Goal: Transaction & Acquisition: Purchase product/service

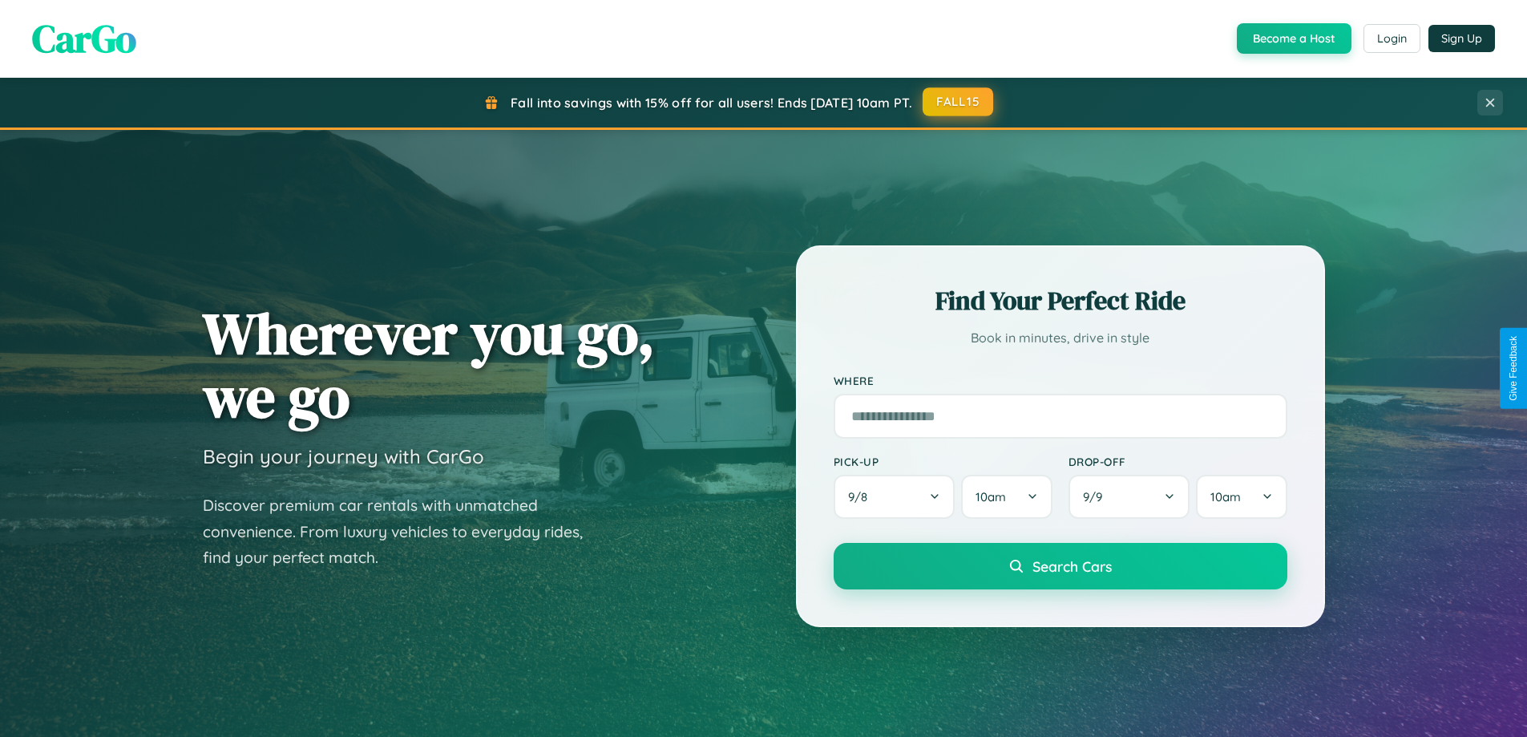
click at [959, 102] on button "FALL15" at bounding box center [958, 101] width 71 height 29
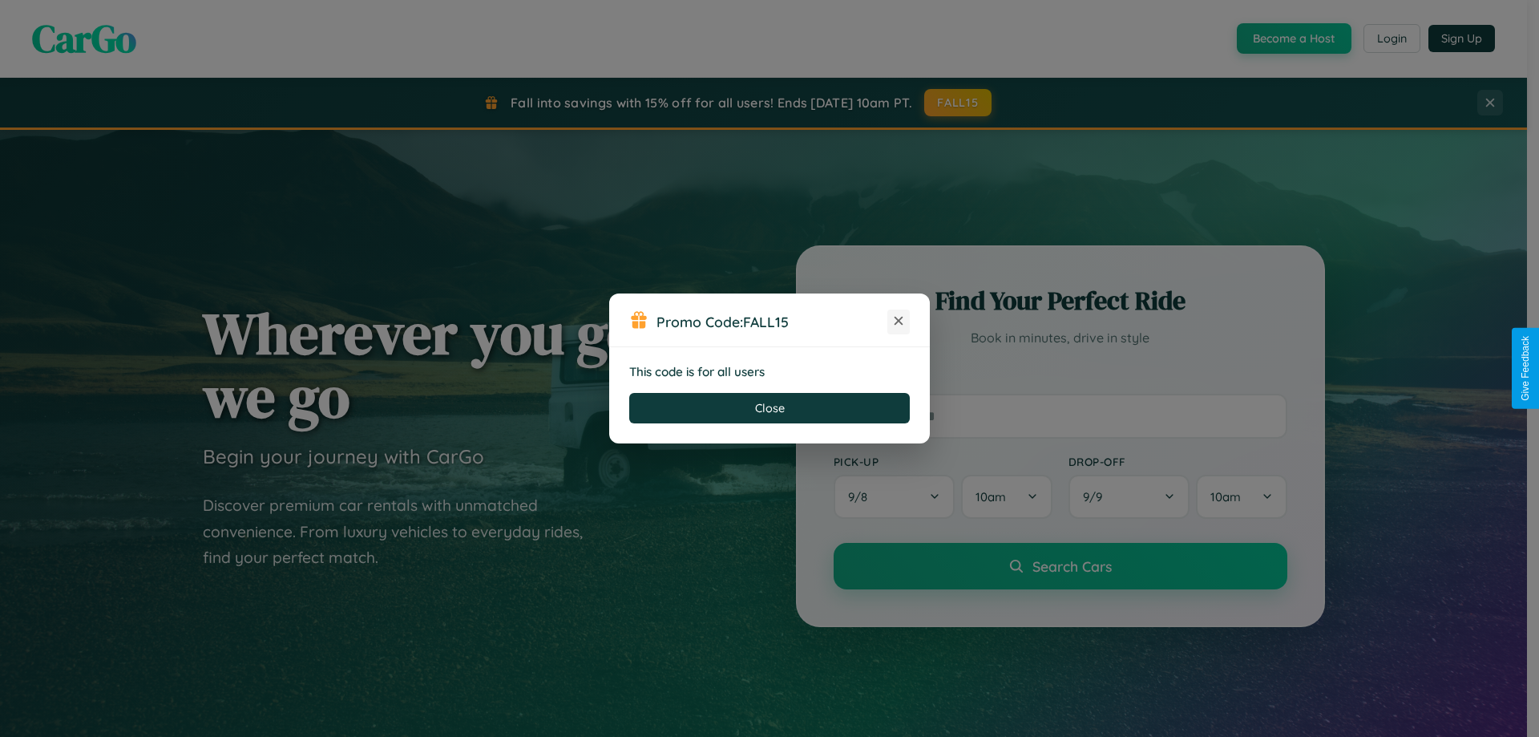
click at [899, 321] on icon at bounding box center [899, 321] width 16 height 16
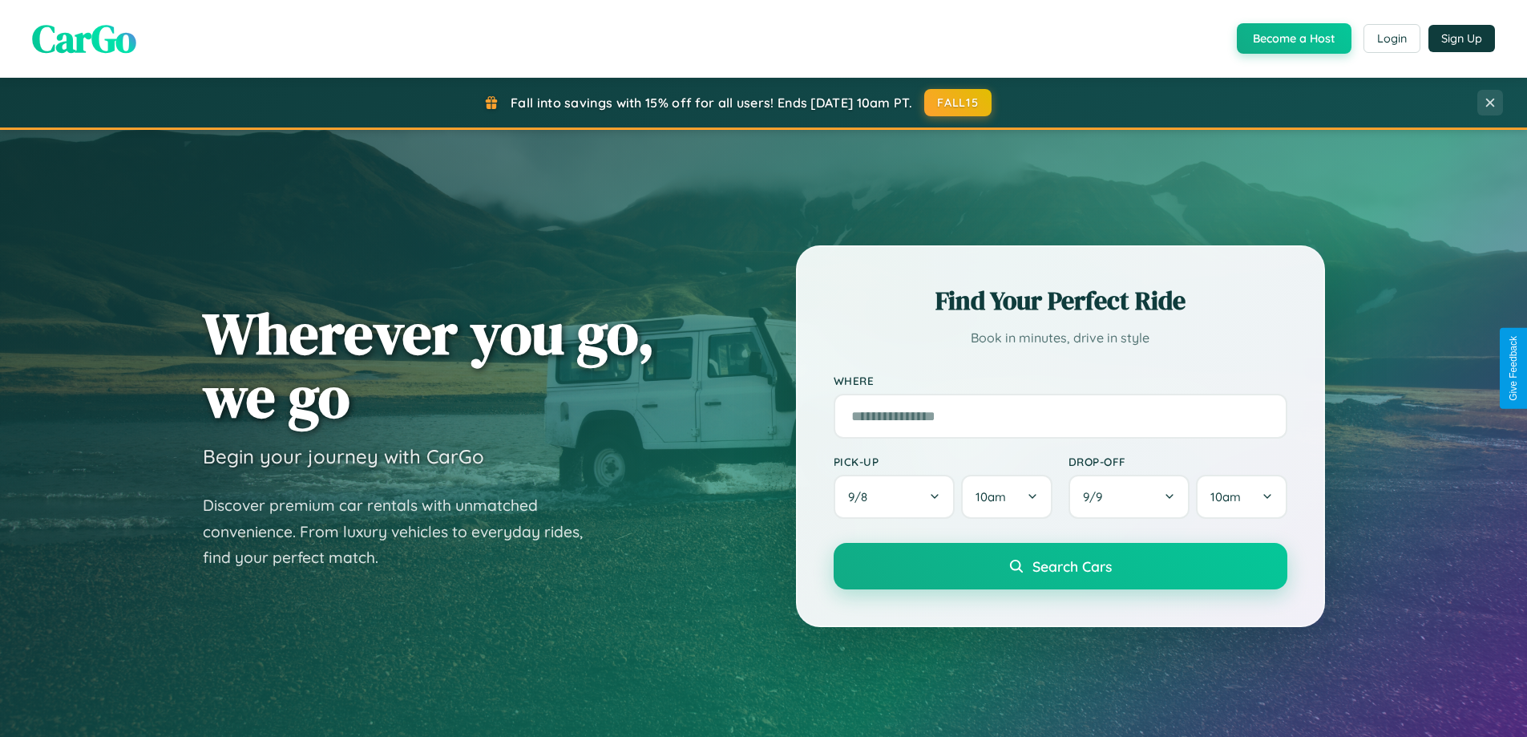
scroll to position [47, 0]
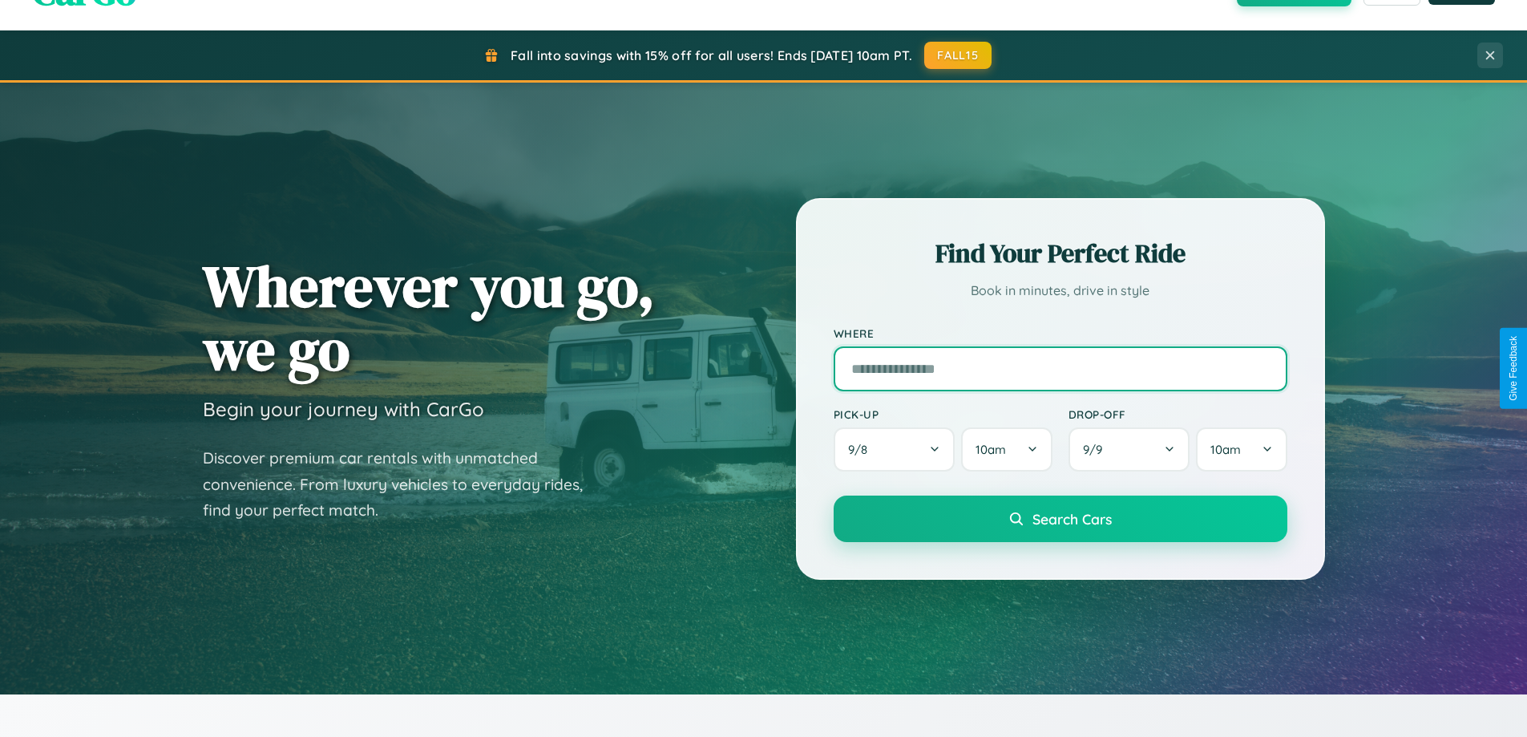
click at [1060, 368] on input "text" at bounding box center [1061, 368] width 454 height 45
type input "**********"
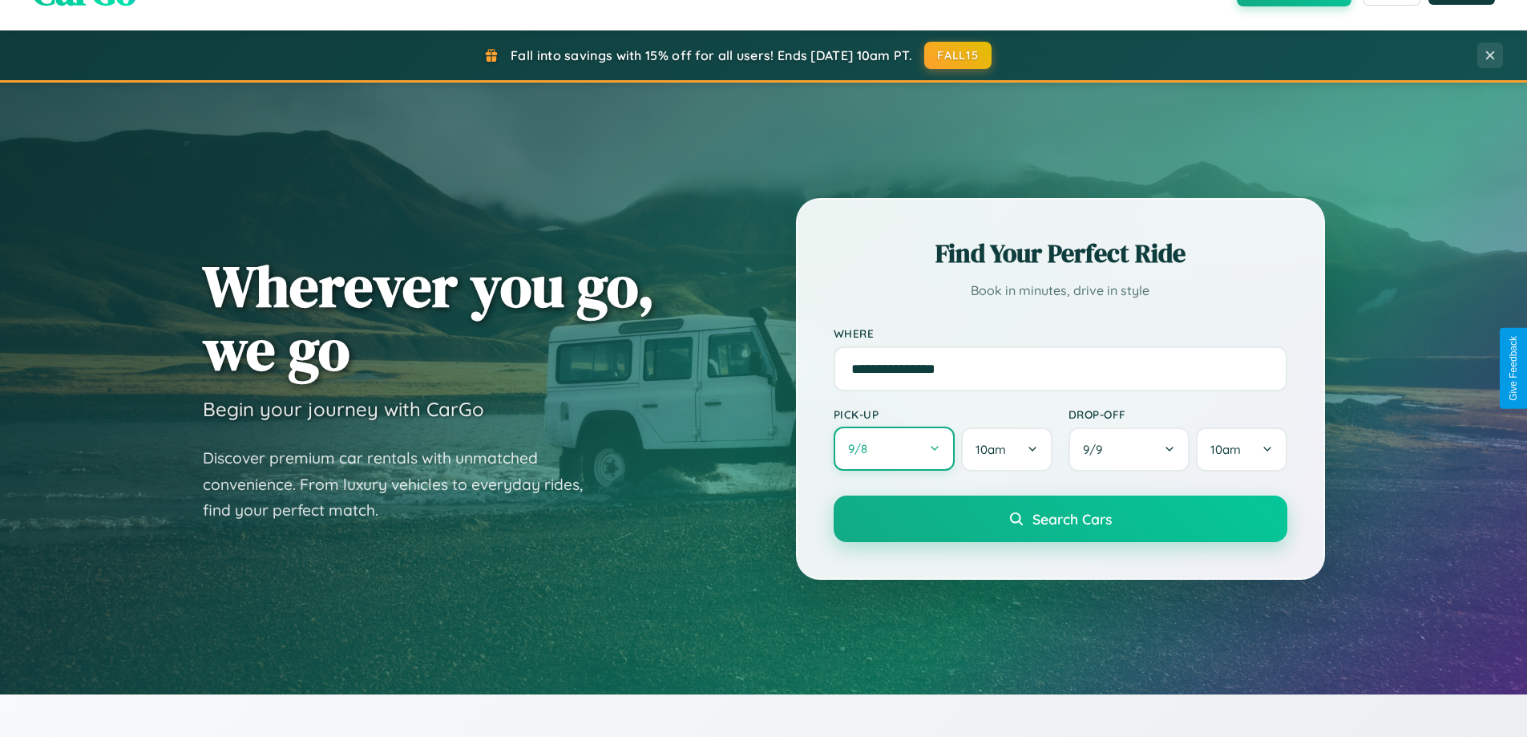
click at [894, 449] on button "9 / 8" at bounding box center [895, 448] width 122 height 44
select select "*"
select select "****"
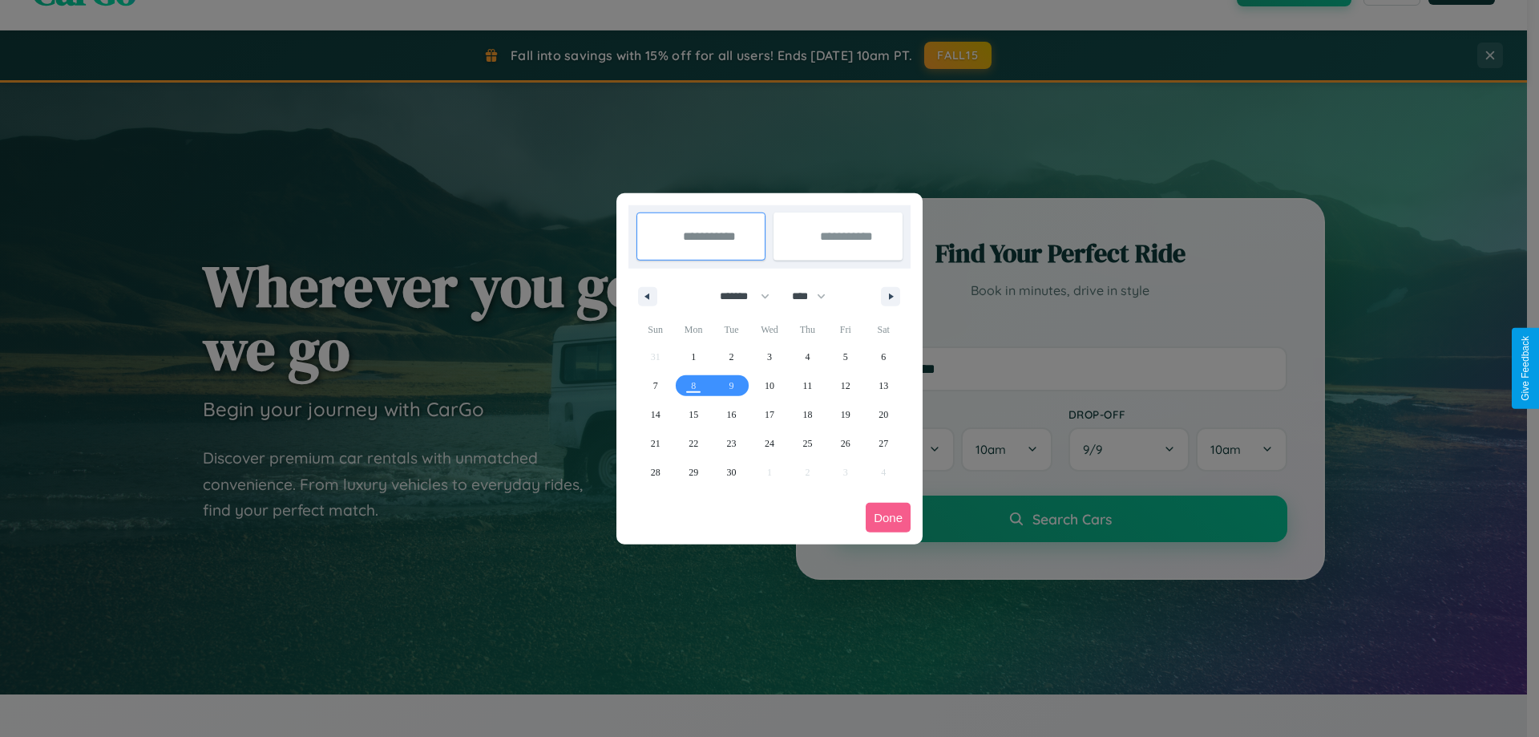
drag, startPoint x: 737, startPoint y: 296, endPoint x: 769, endPoint y: 321, distance: 41.1
click at [737, 296] on select "******* ******** ***** ***** *** **** **** ****** ********* ******* ******** **…" at bounding box center [742, 296] width 68 height 26
select select "*"
drag, startPoint x: 816, startPoint y: 296, endPoint x: 769, endPoint y: 321, distance: 53.1
click at [816, 296] on select "**** **** **** **** **** **** **** **** **** **** **** **** **** **** **** ****…" at bounding box center [808, 296] width 48 height 26
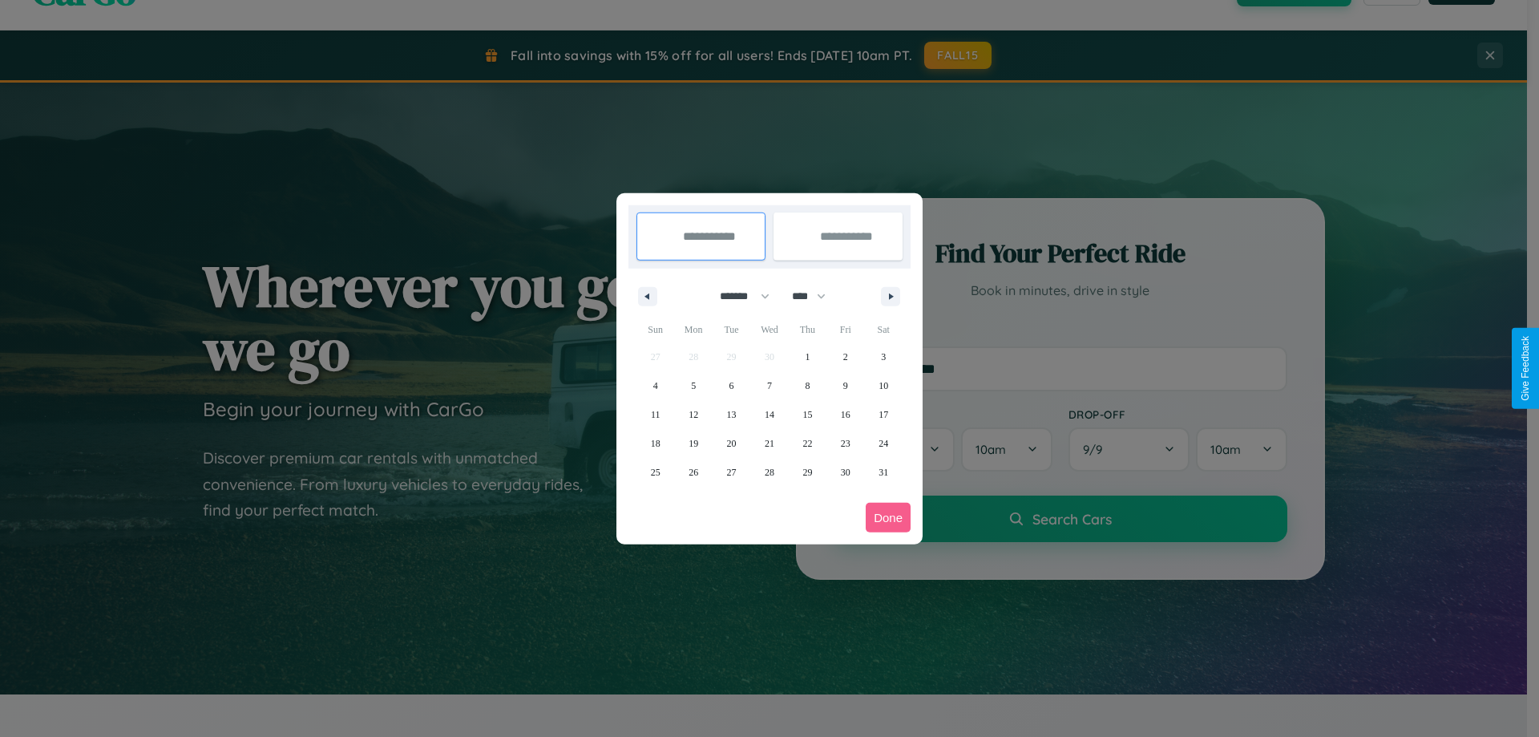
select select "****"
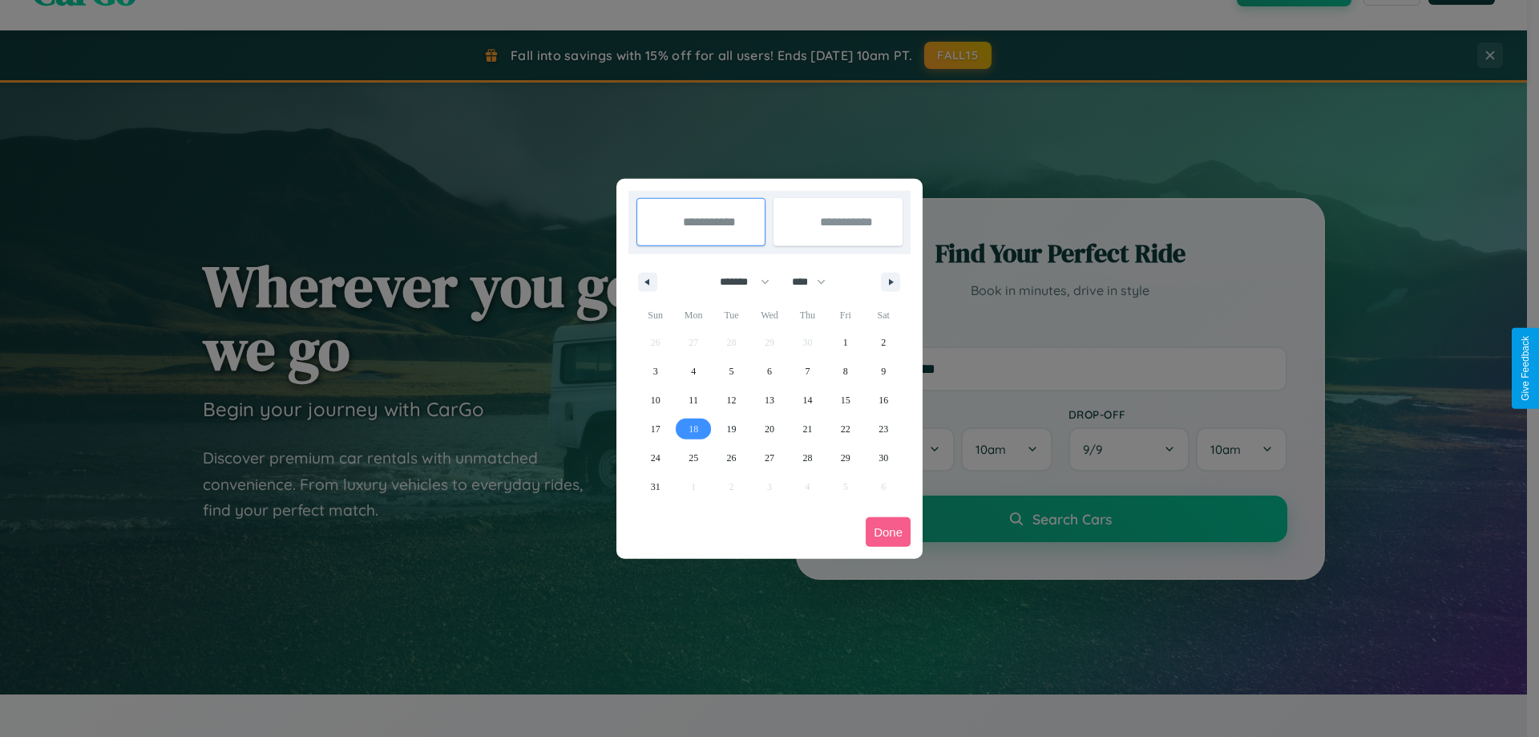
click at [693, 428] on span "18" at bounding box center [694, 428] width 10 height 29
type input "**********"
click at [807, 457] on span "28" at bounding box center [807, 457] width 10 height 29
type input "**********"
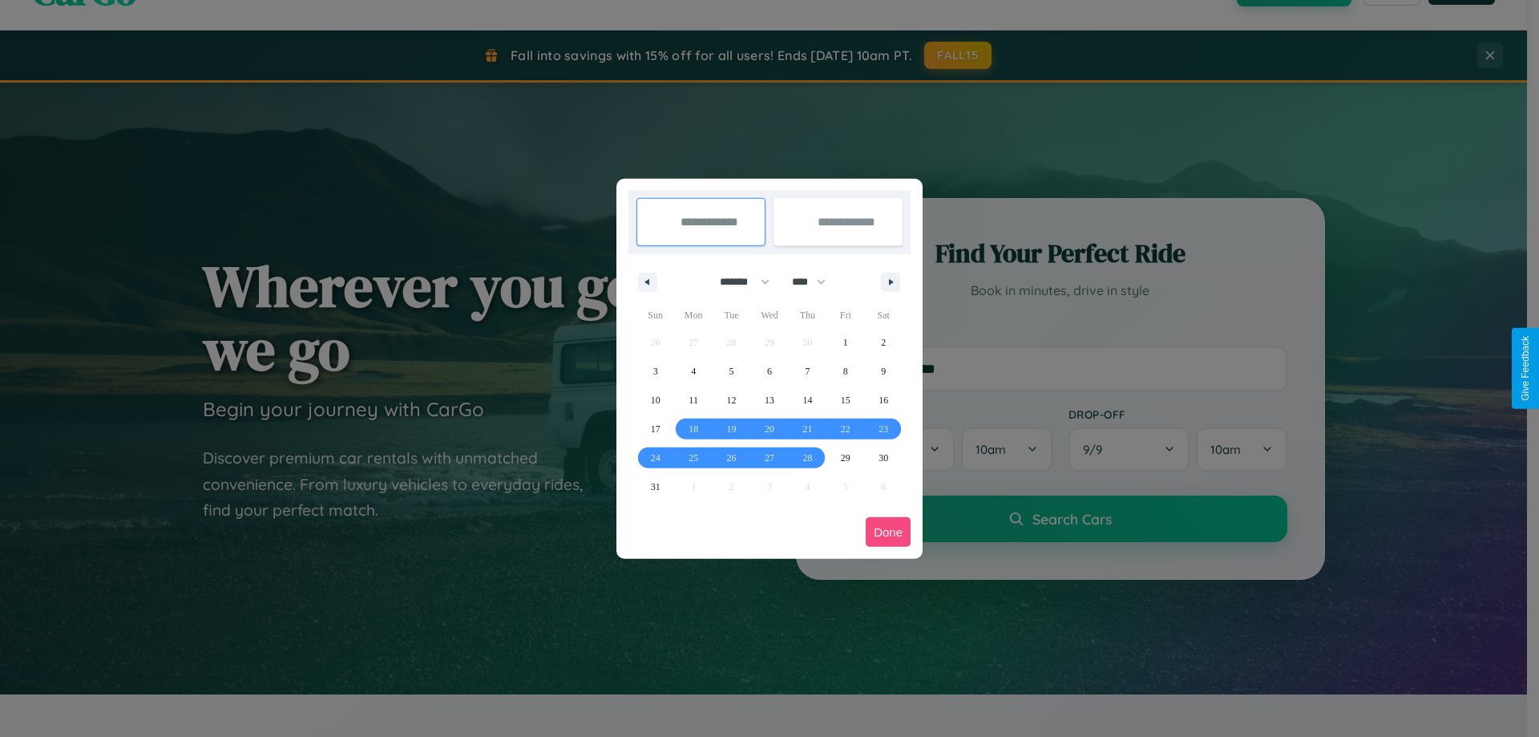
click at [888, 531] on button "Done" at bounding box center [888, 532] width 45 height 30
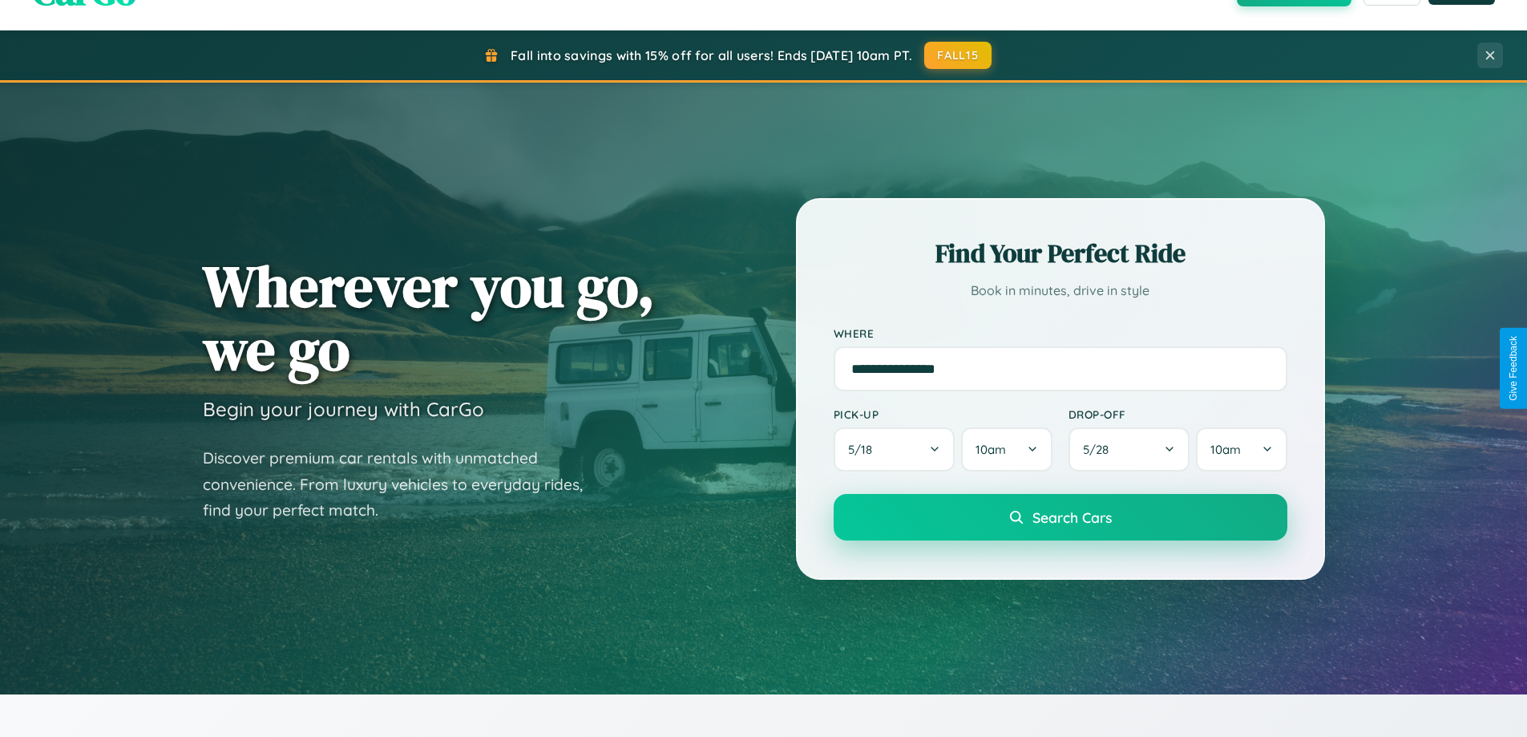
click at [1060, 517] on span "Search Cars" at bounding box center [1071, 517] width 79 height 18
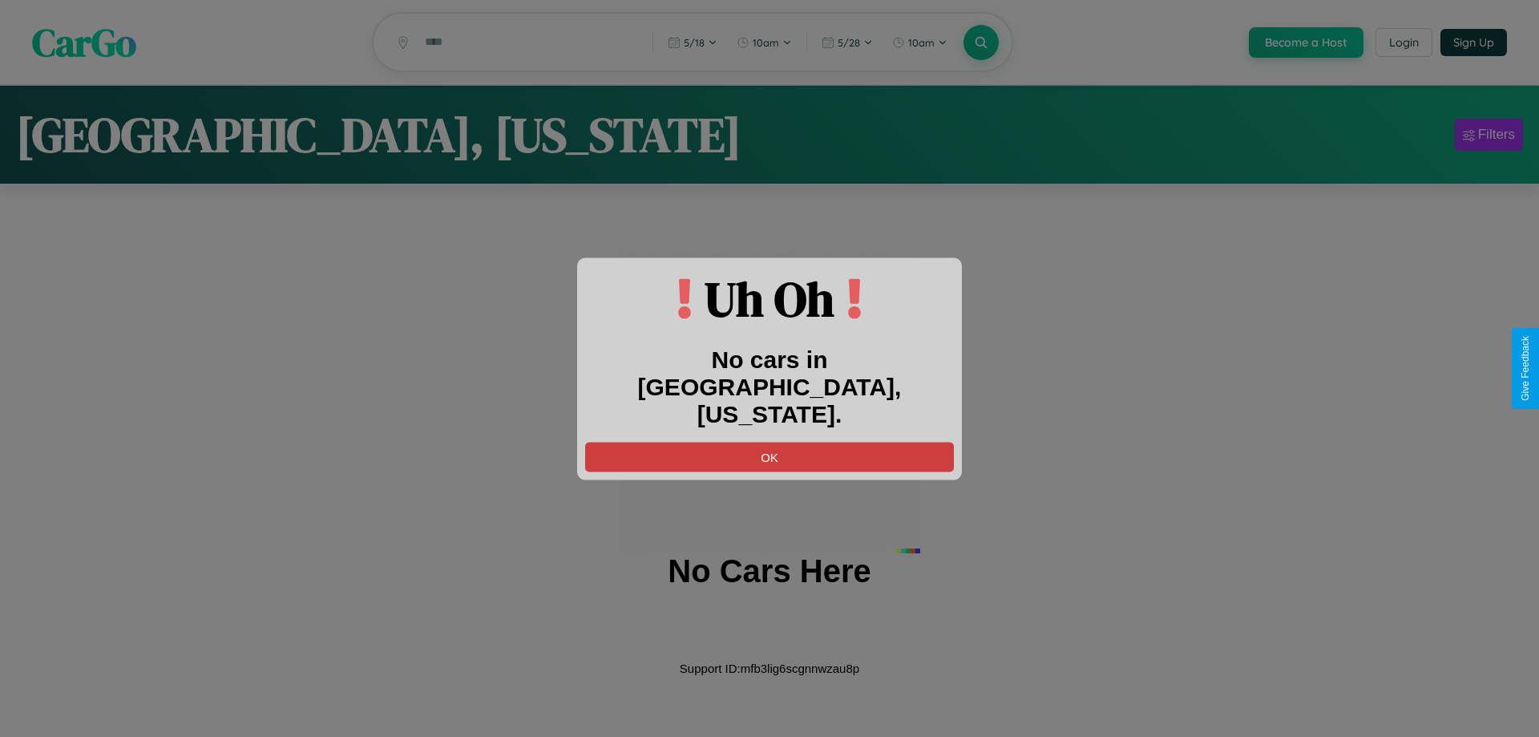
click at [769, 442] on button "OK" at bounding box center [769, 457] width 369 height 30
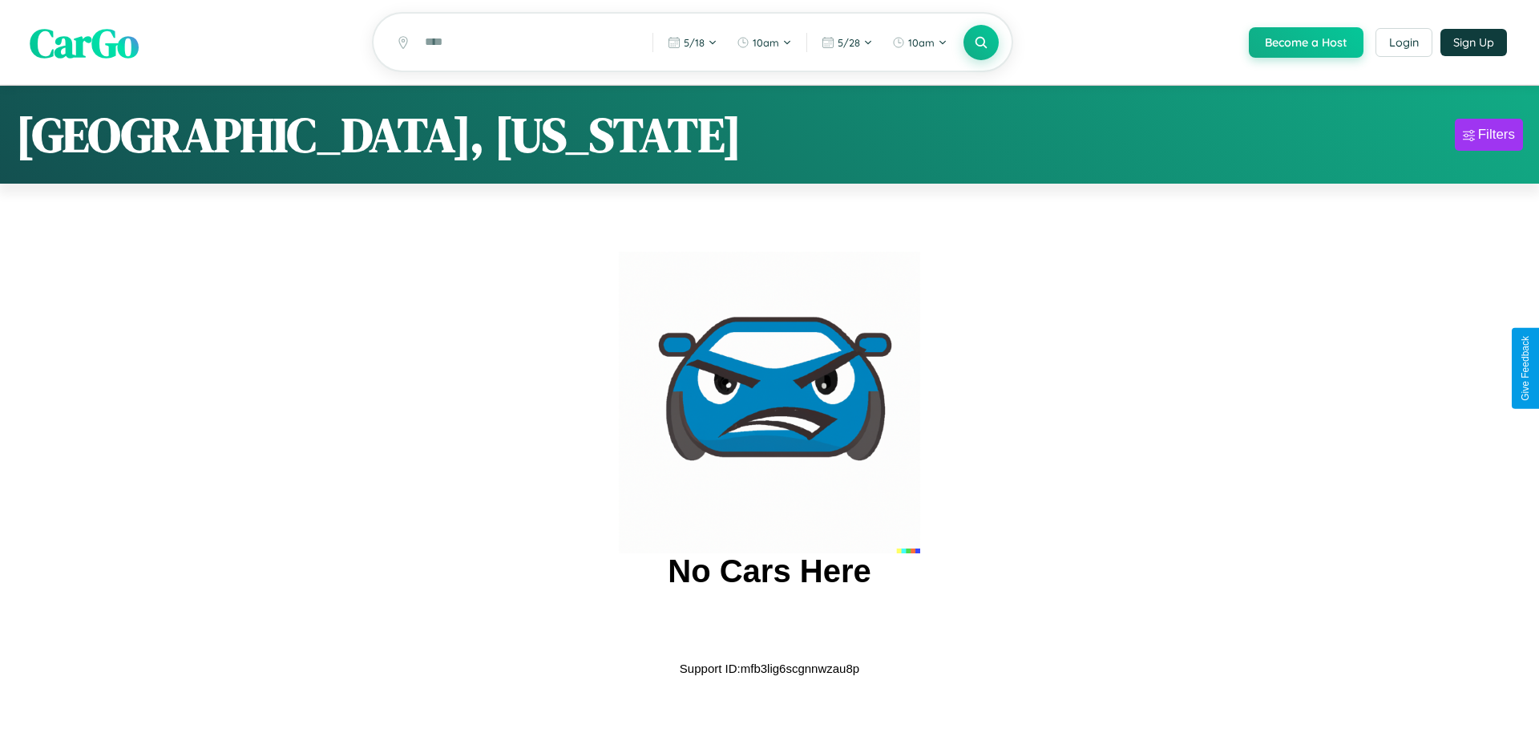
click at [84, 43] on span "CarGo" at bounding box center [84, 41] width 109 height 55
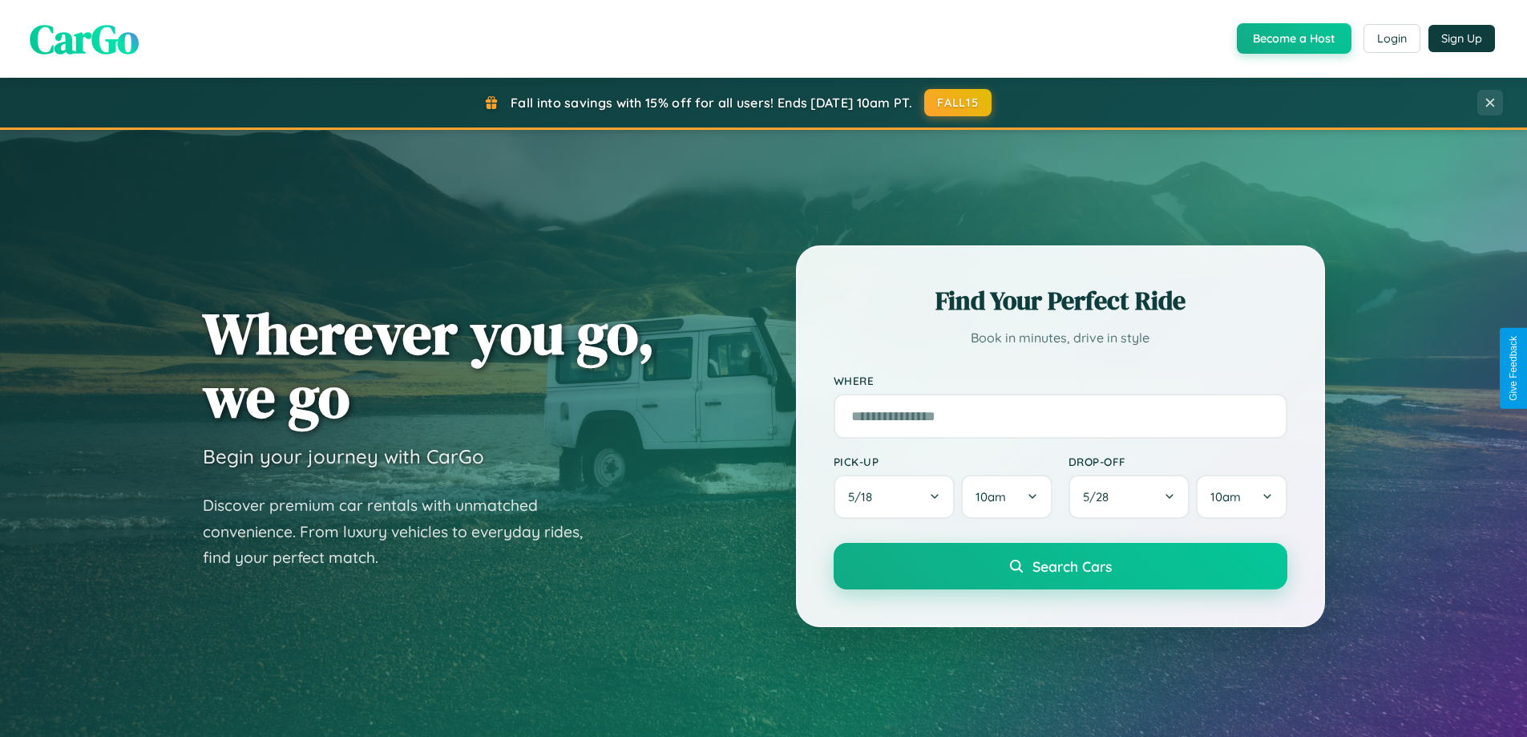
scroll to position [3084, 0]
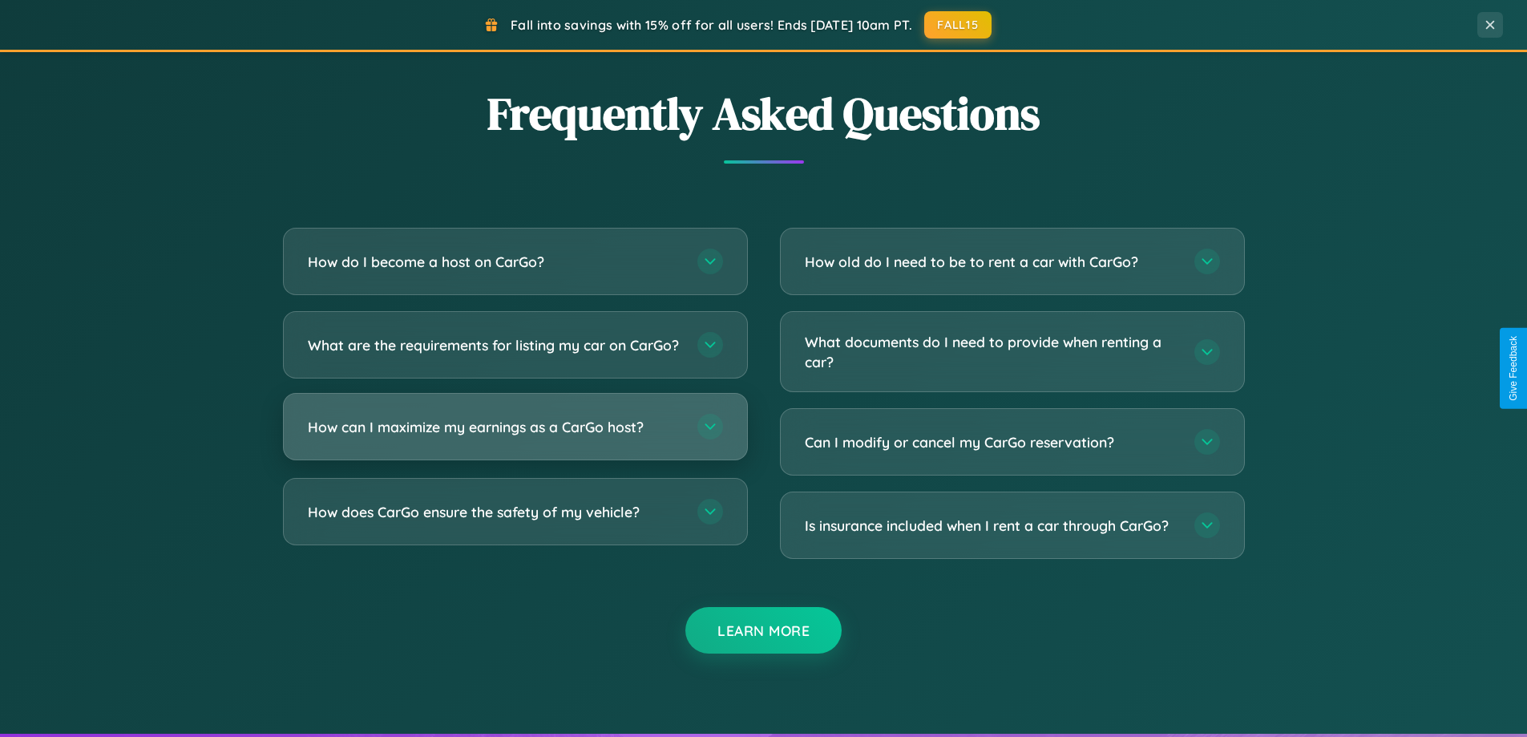
click at [515, 437] on h3 "How can I maximize my earnings as a CarGo host?" at bounding box center [495, 427] width 374 height 20
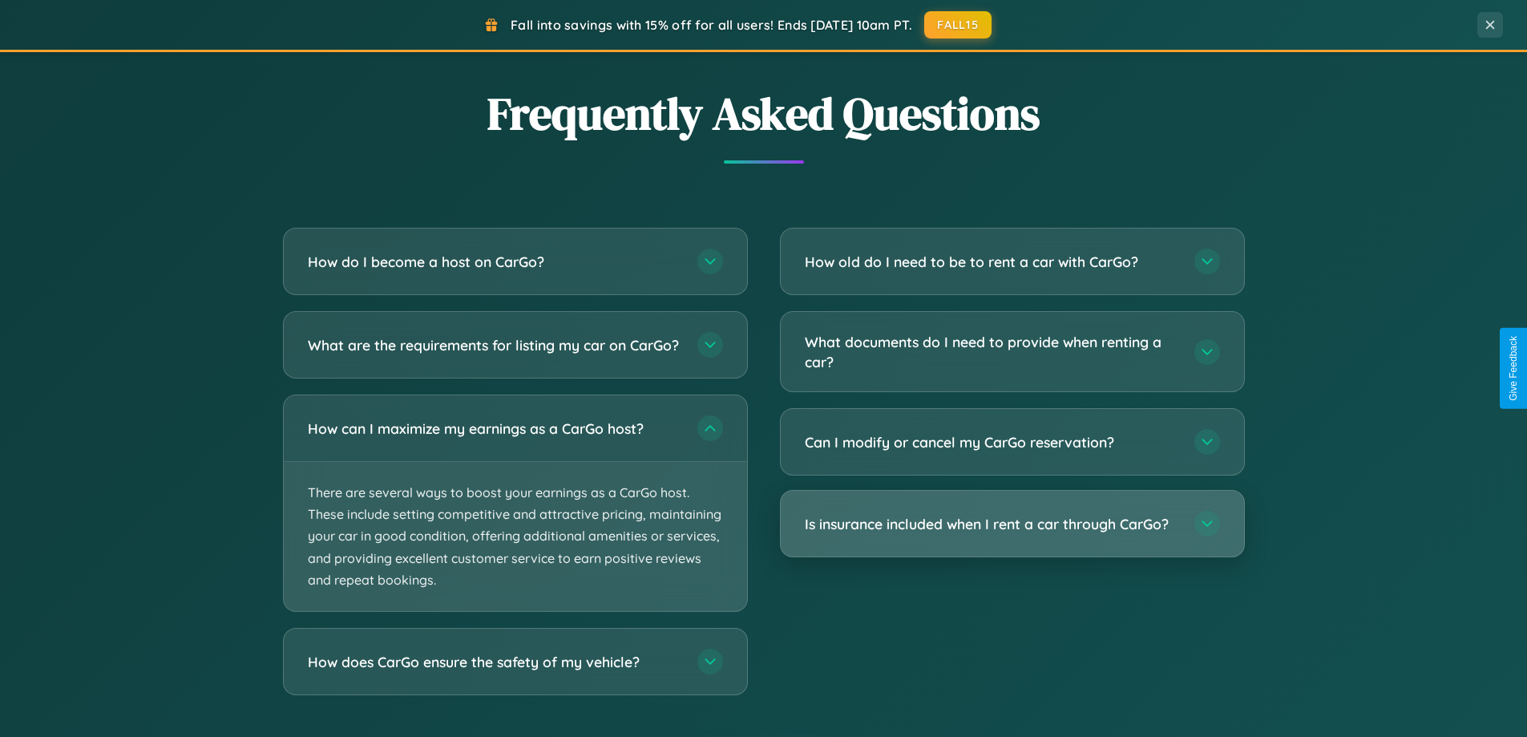
click at [1012, 525] on h3 "Is insurance included when I rent a car through CarGo?" at bounding box center [992, 524] width 374 height 20
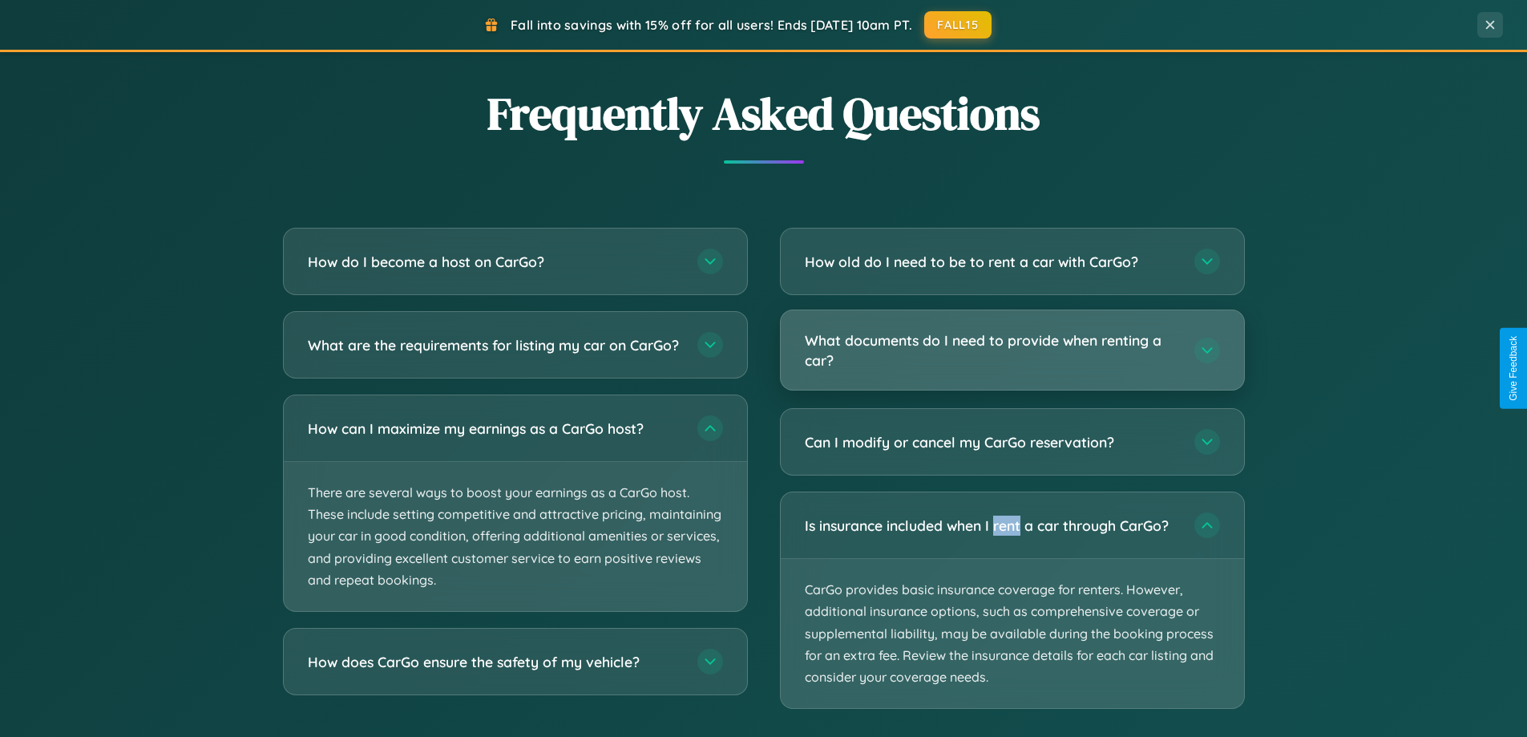
click at [1012, 350] on h3 "What documents do I need to provide when renting a car?" at bounding box center [992, 349] width 374 height 39
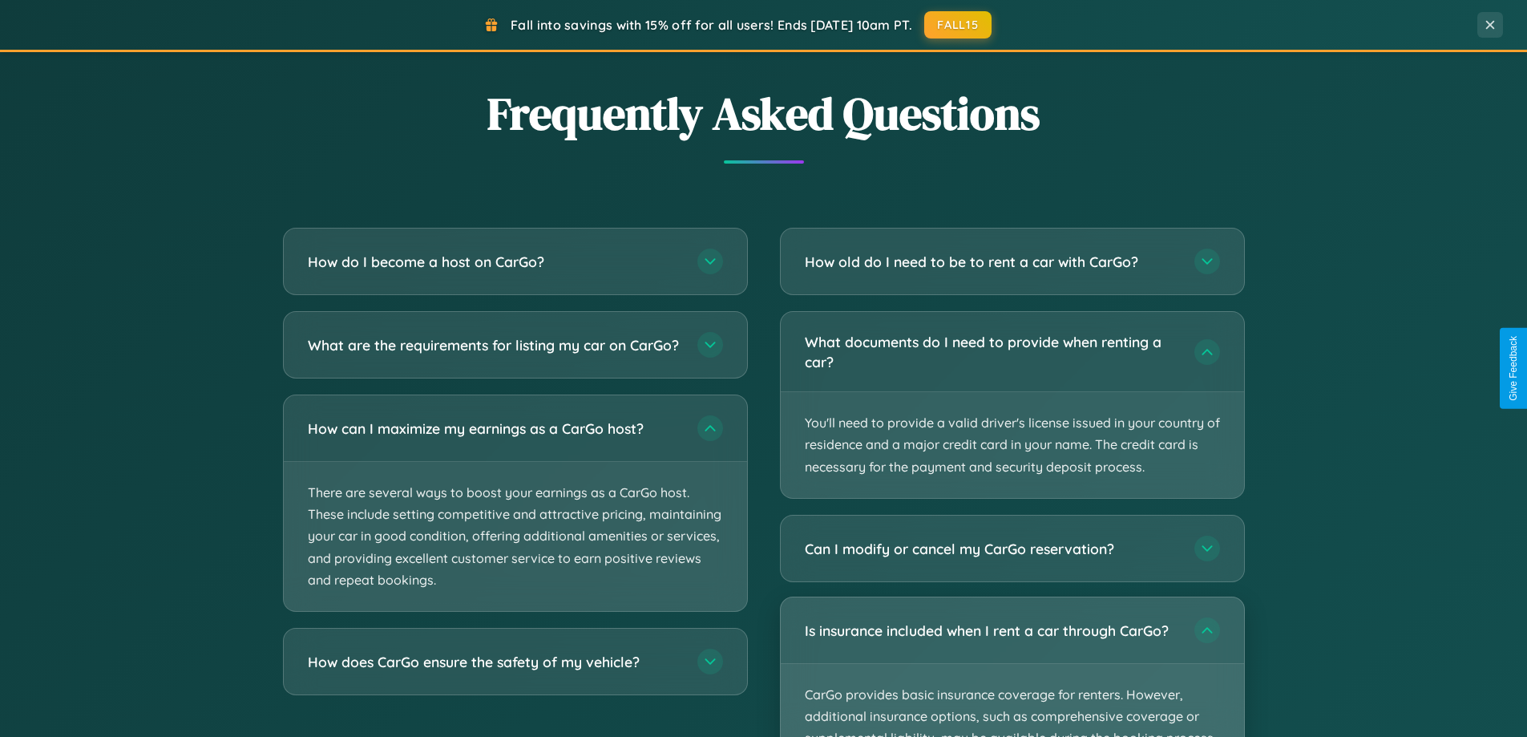
click at [1012, 666] on p "CarGo provides basic insurance coverage for renters. However, additional insura…" at bounding box center [1012, 738] width 463 height 149
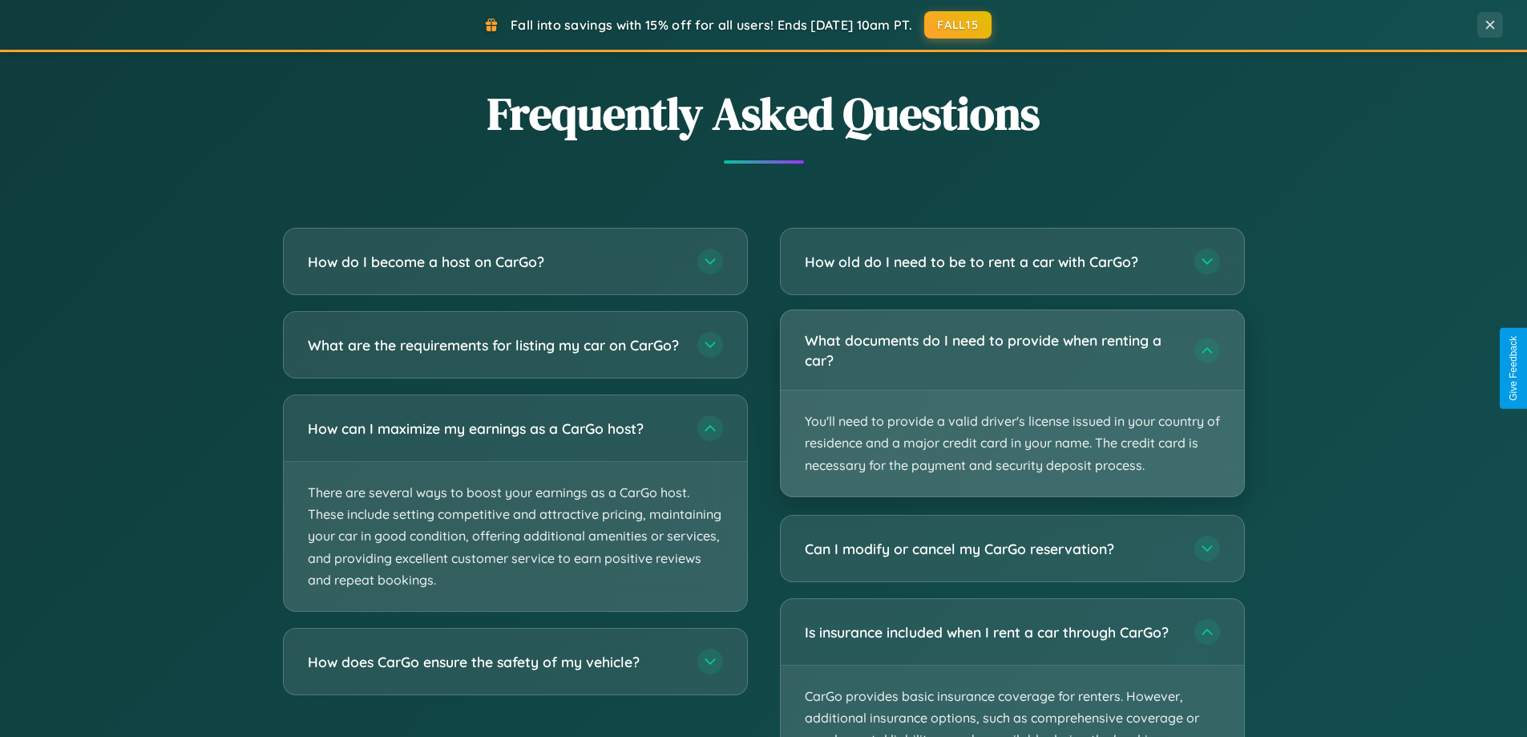
click at [1012, 404] on p "You'll need to provide a valid driver's license issued in your country of resid…" at bounding box center [1012, 443] width 463 height 106
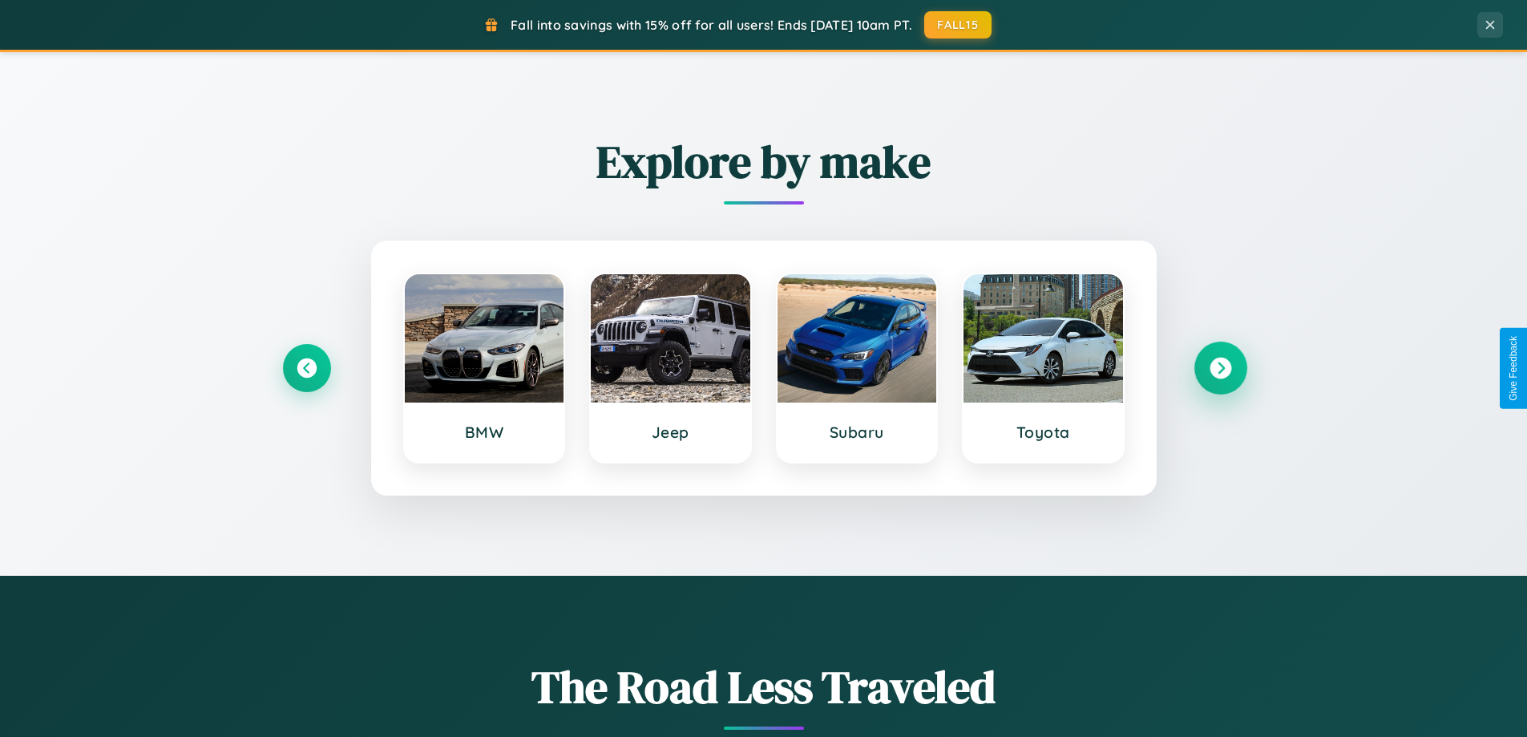
click at [1220, 368] on icon at bounding box center [1221, 368] width 22 height 22
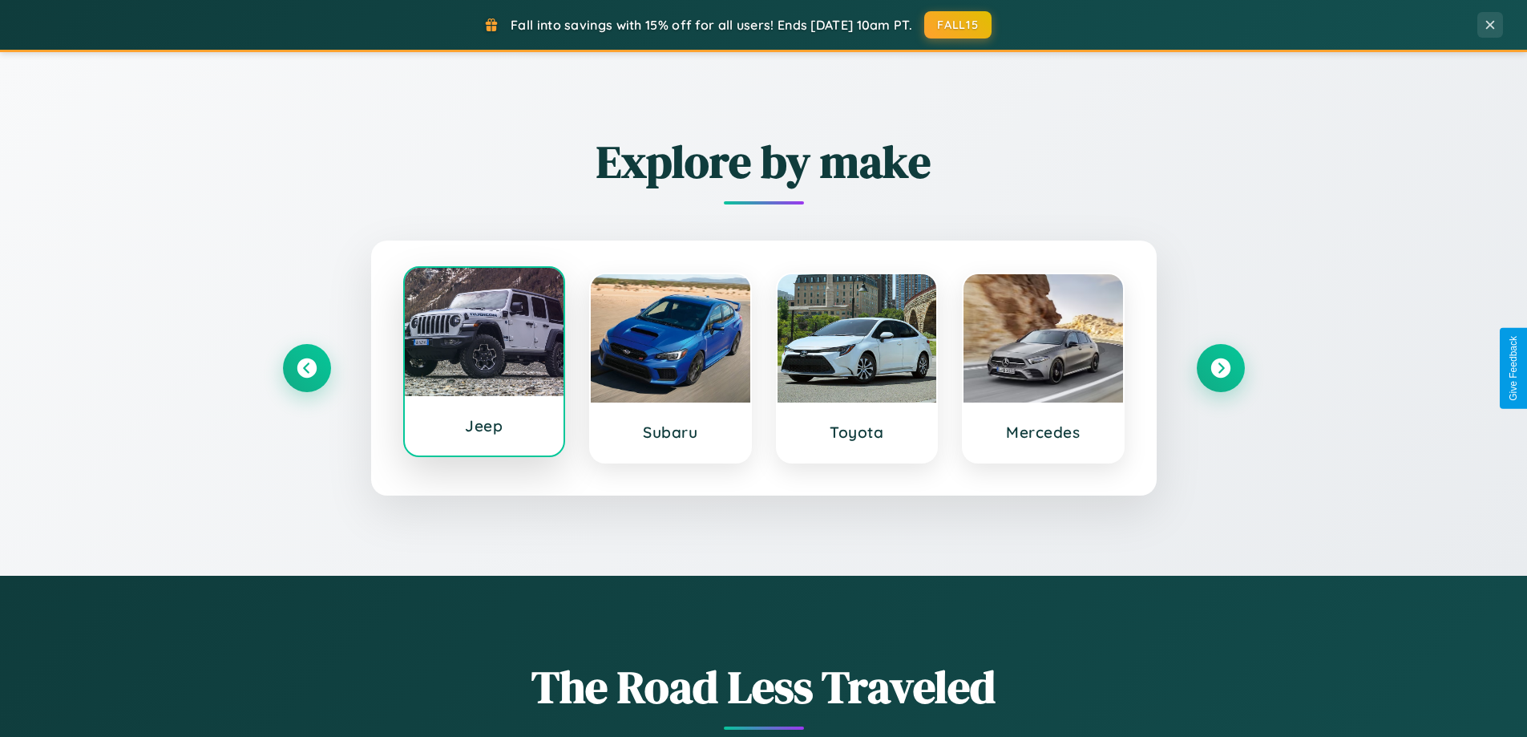
click at [483, 366] on div at bounding box center [485, 332] width 160 height 128
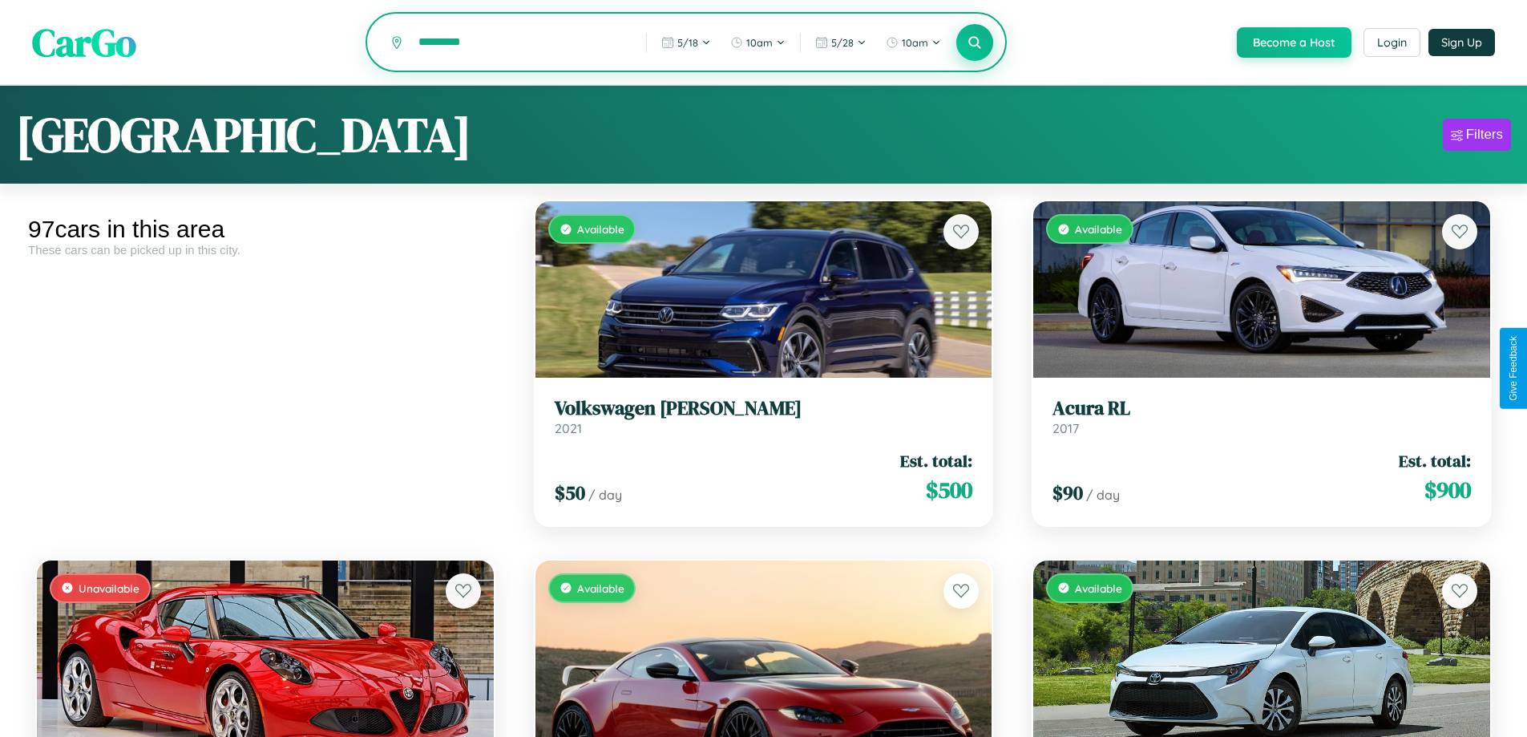
type input "*********"
click at [974, 43] on icon at bounding box center [974, 41] width 15 height 15
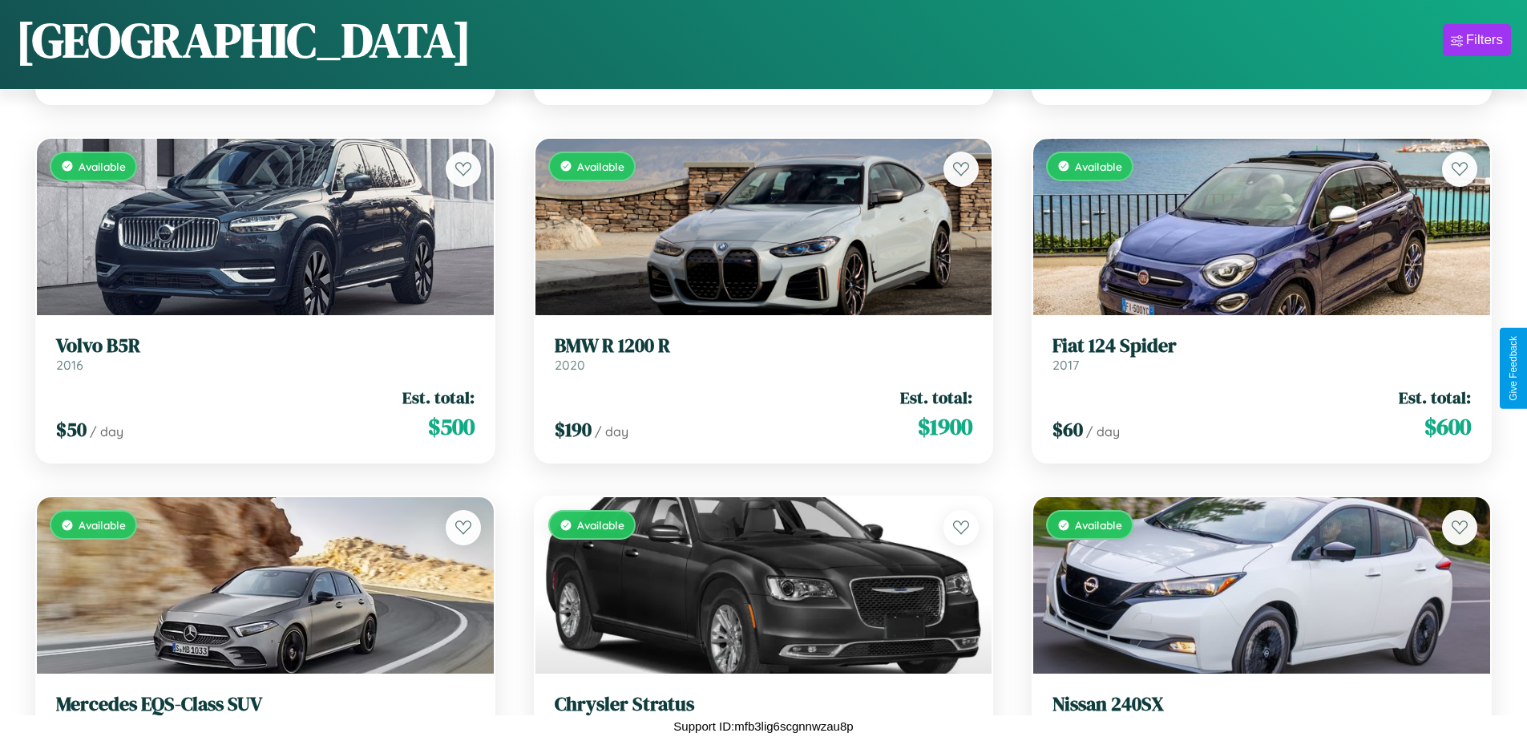
scroll to position [2020, 0]
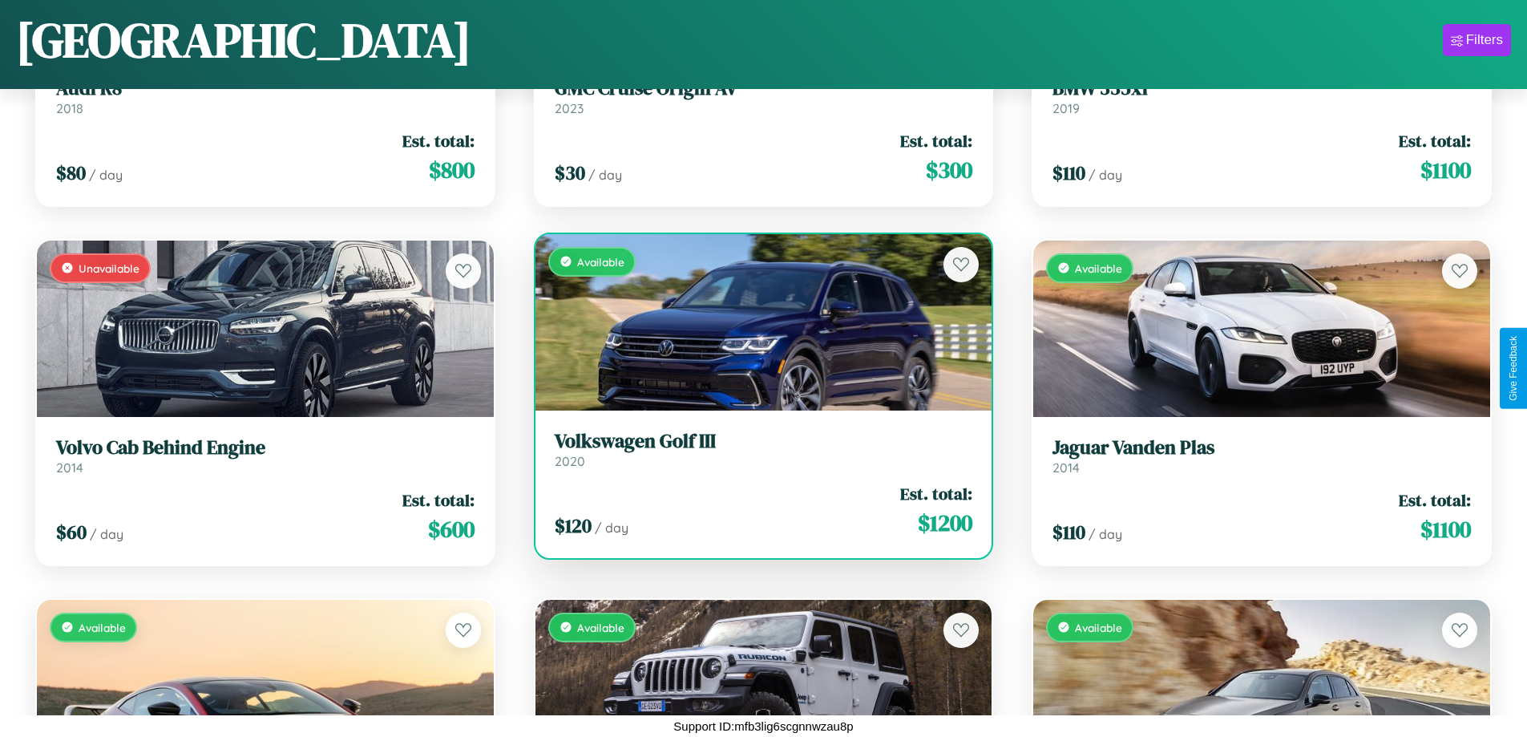
click at [757, 321] on div "Available" at bounding box center [763, 322] width 457 height 176
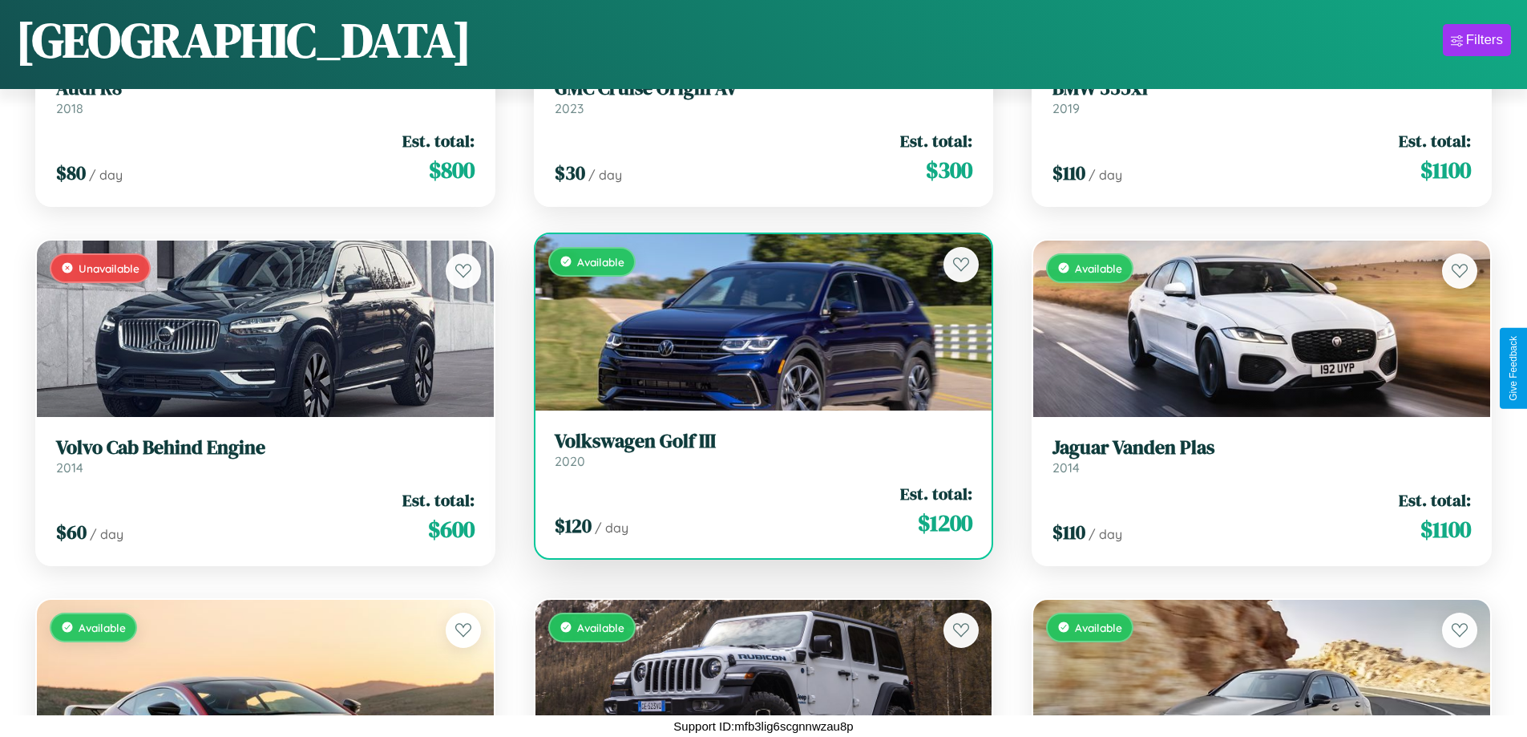
click at [757, 321] on div "Available" at bounding box center [763, 322] width 457 height 176
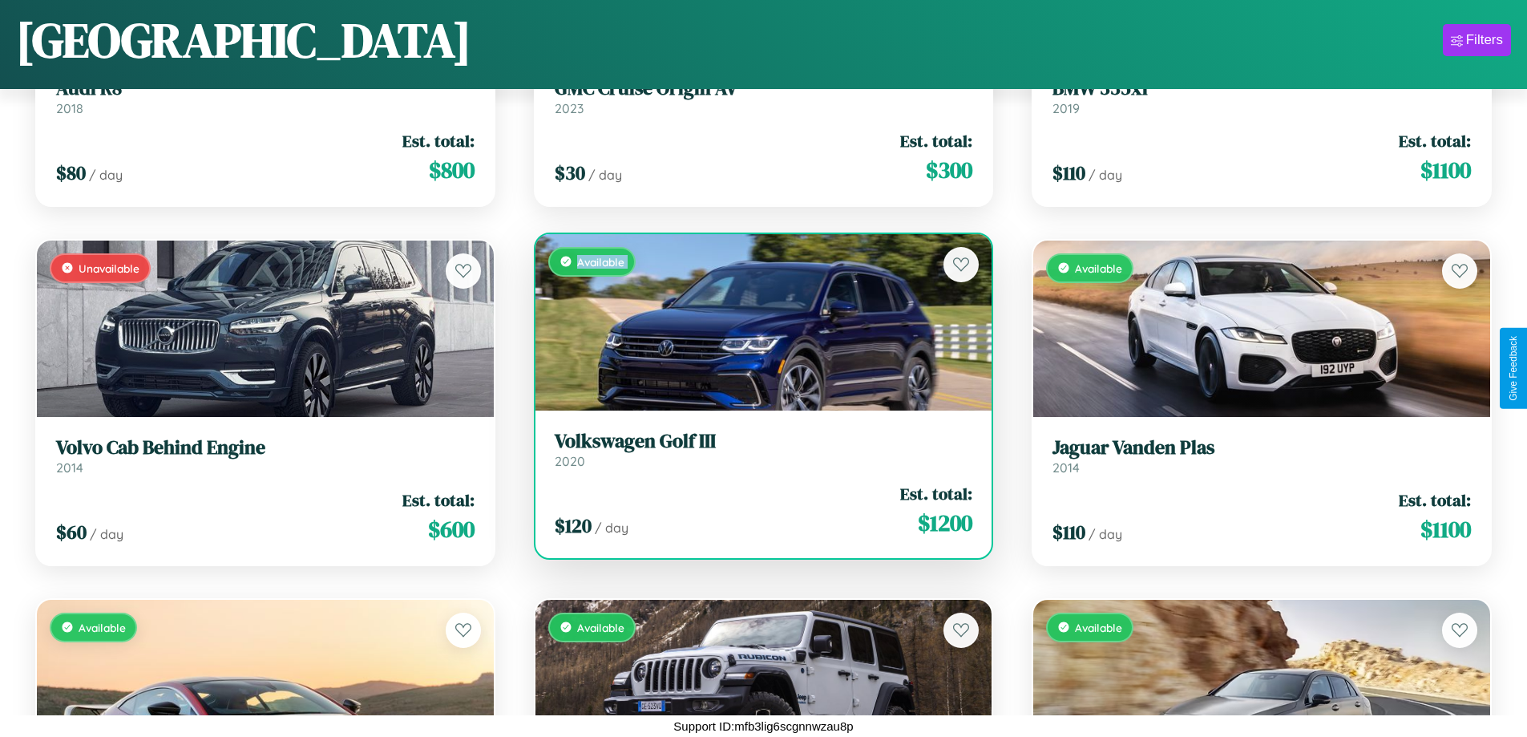
click at [757, 321] on div "Available" at bounding box center [763, 322] width 457 height 176
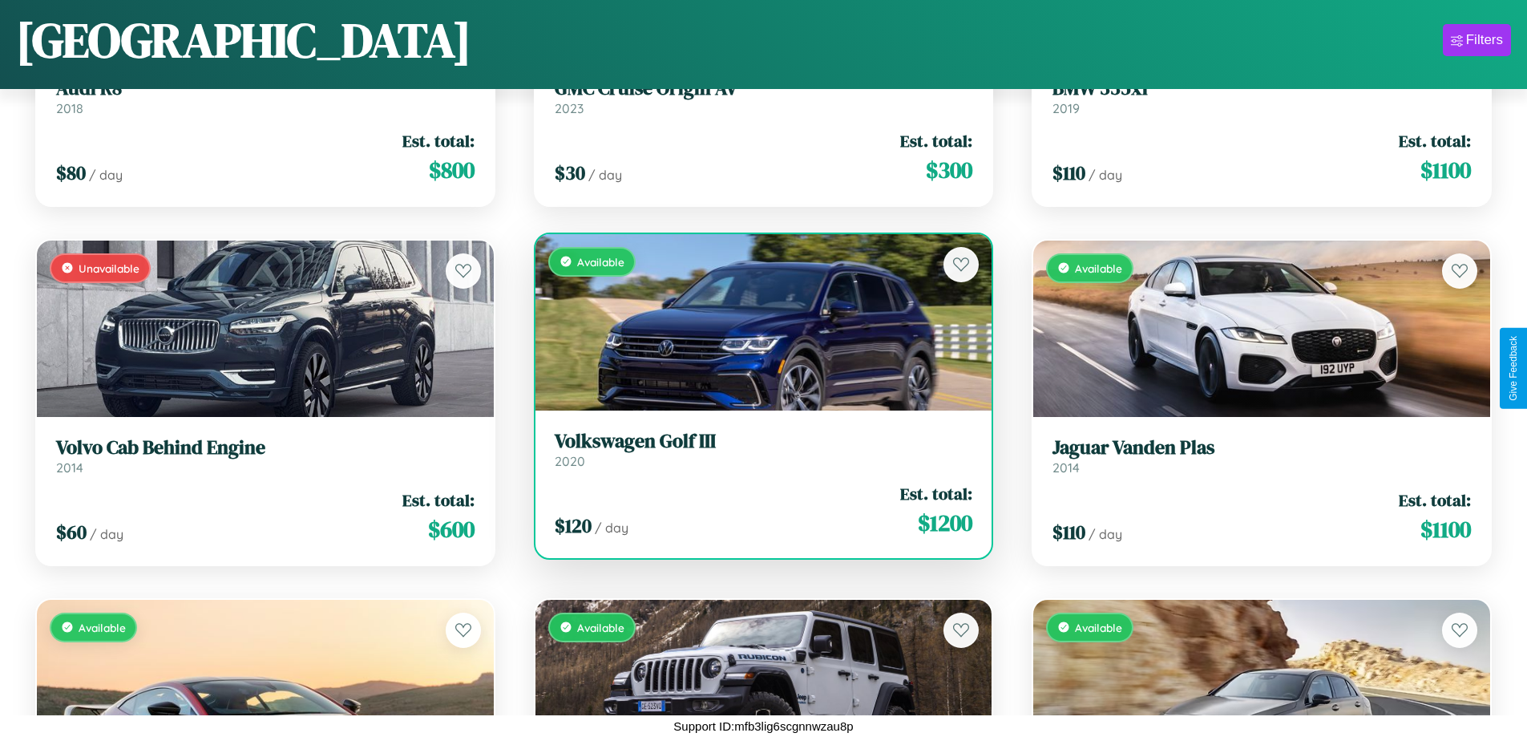
click at [757, 321] on div "Available" at bounding box center [763, 322] width 457 height 176
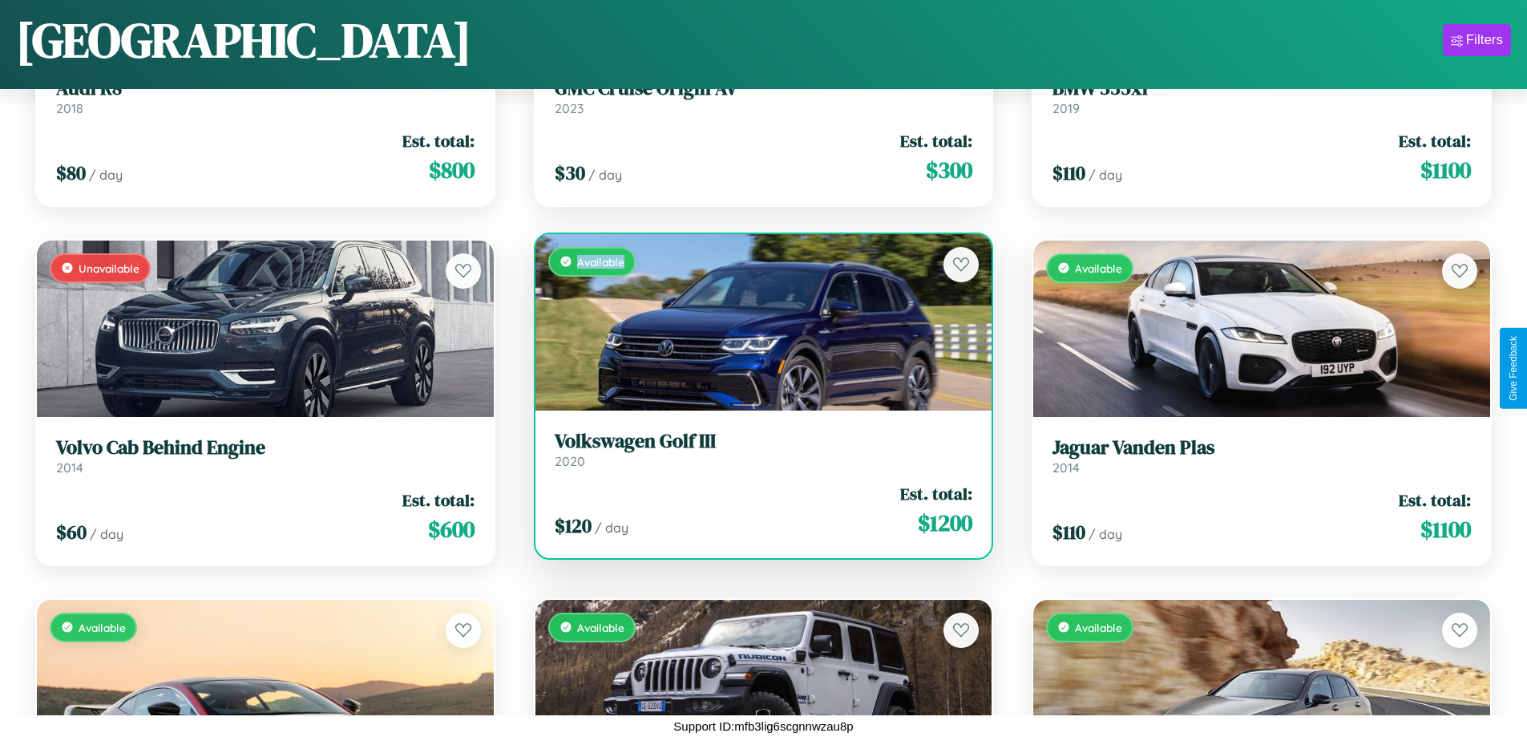
click at [757, 321] on div "Available" at bounding box center [763, 322] width 457 height 176
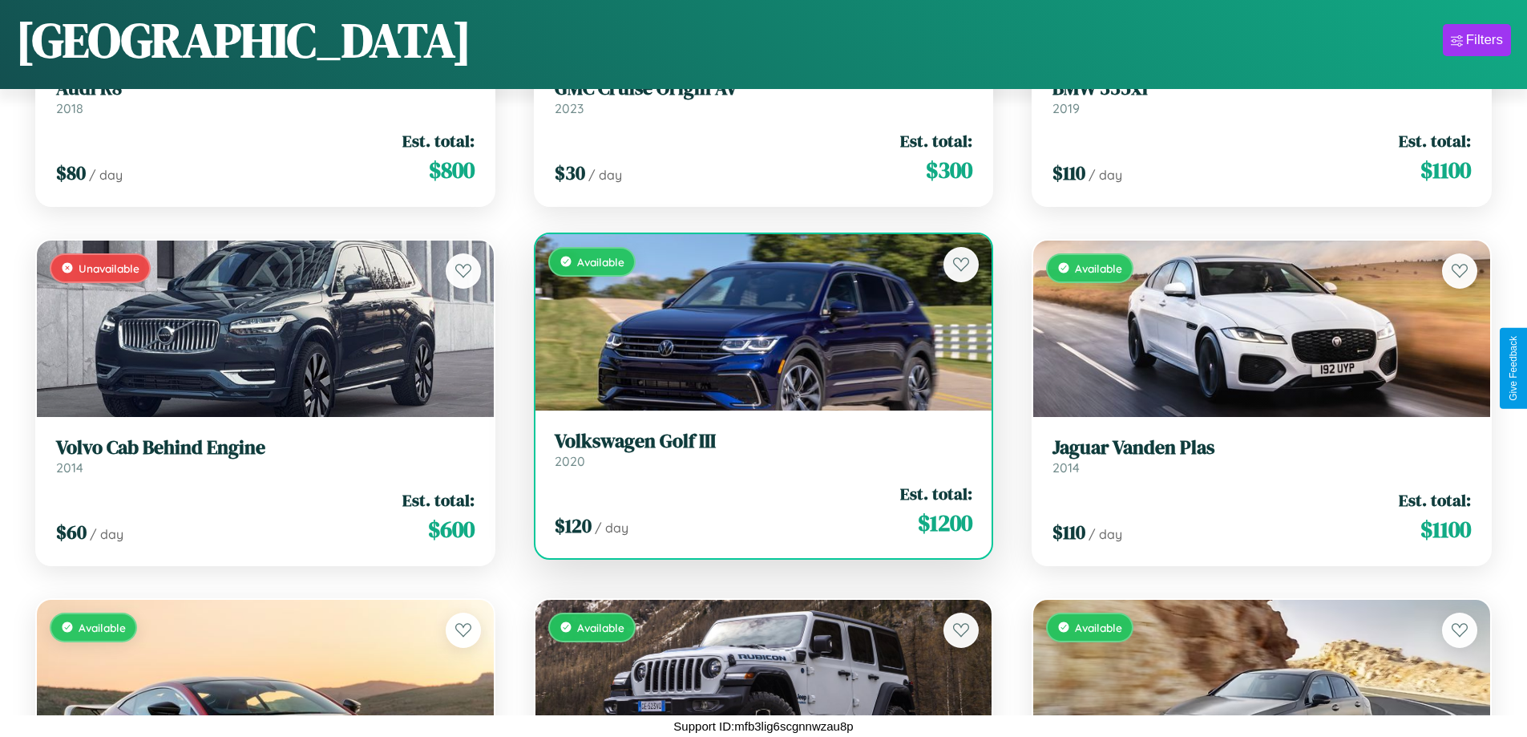
click at [757, 449] on h3 "Volkswagen Golf III" at bounding box center [764, 441] width 418 height 23
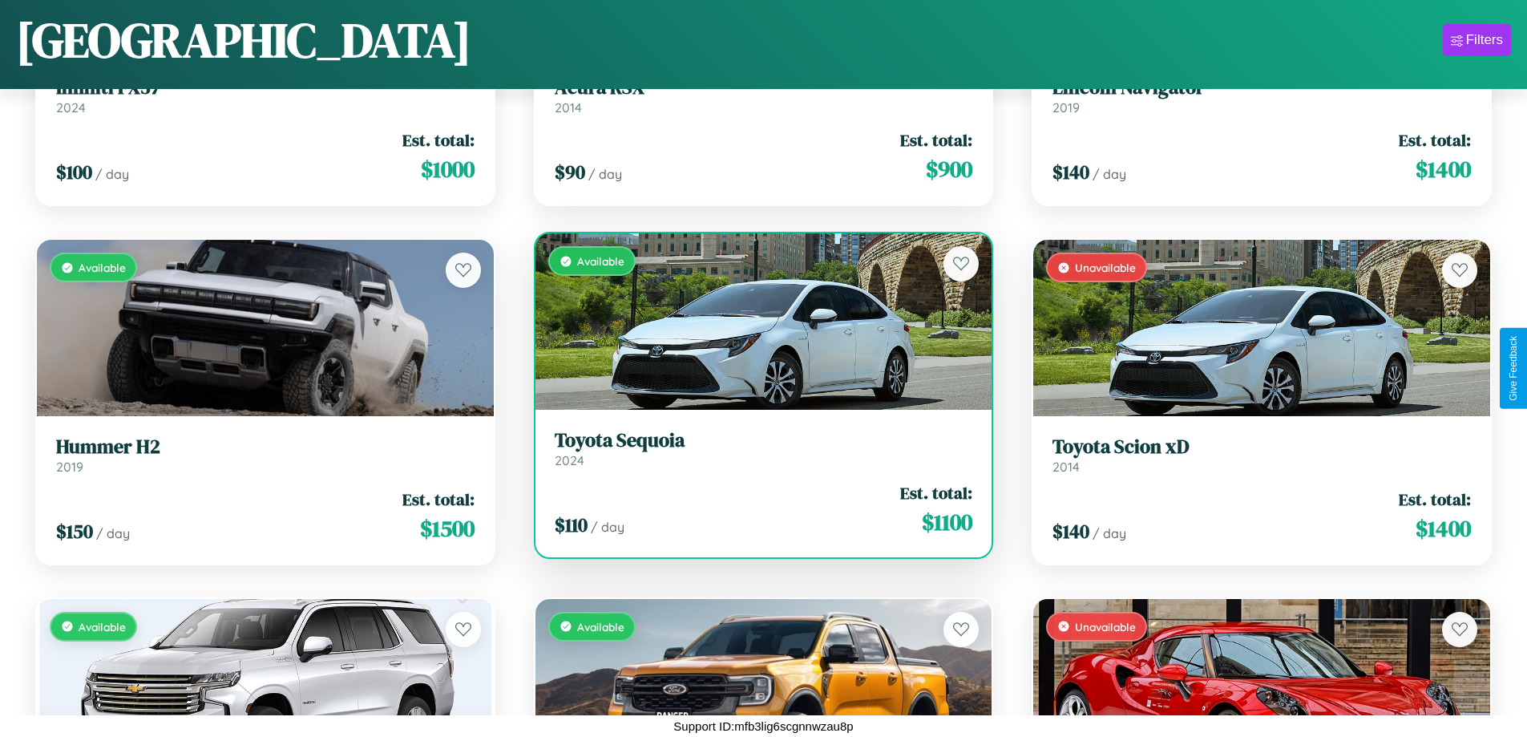
click at [757, 448] on h3 "Toyota Sequoia" at bounding box center [764, 440] width 418 height 23
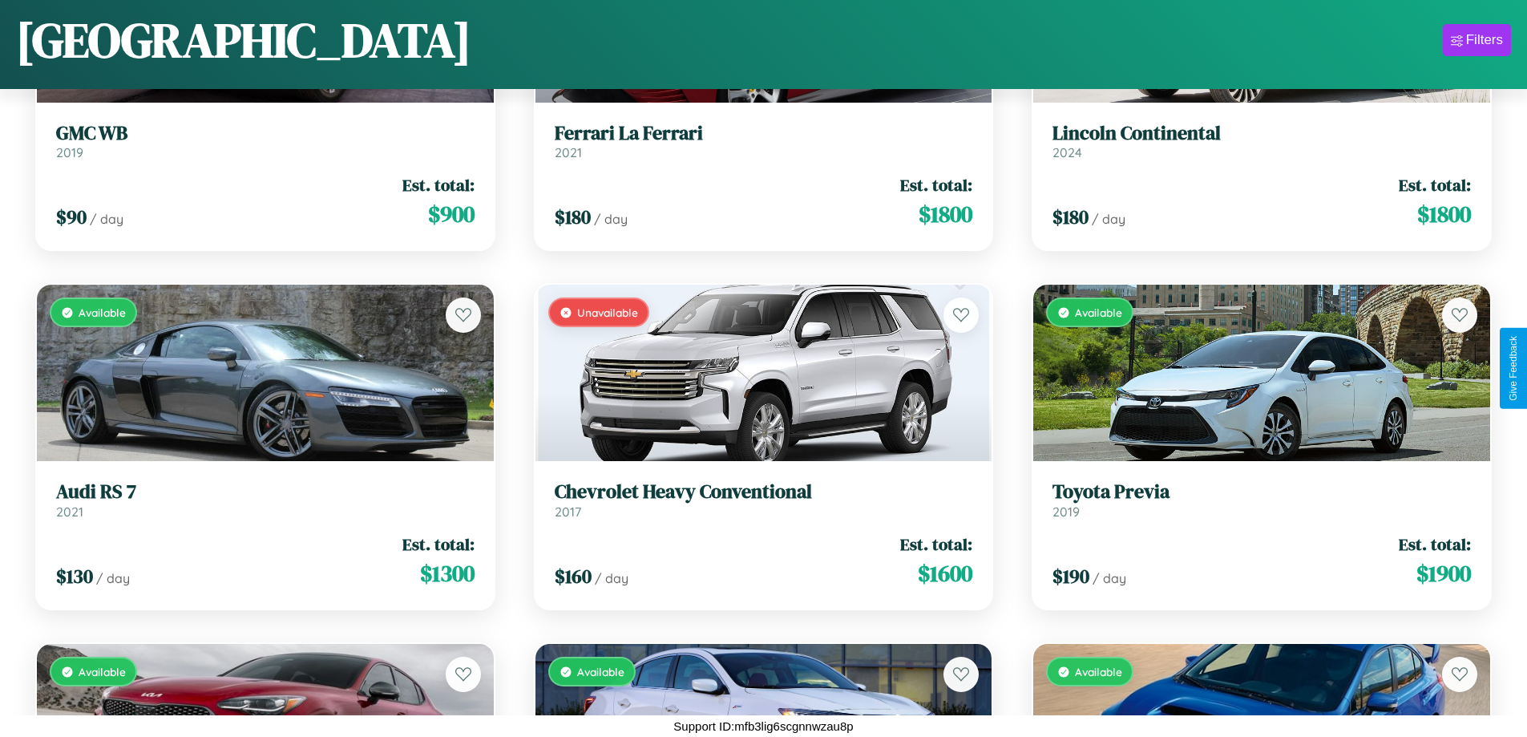
scroll to position [10275, 0]
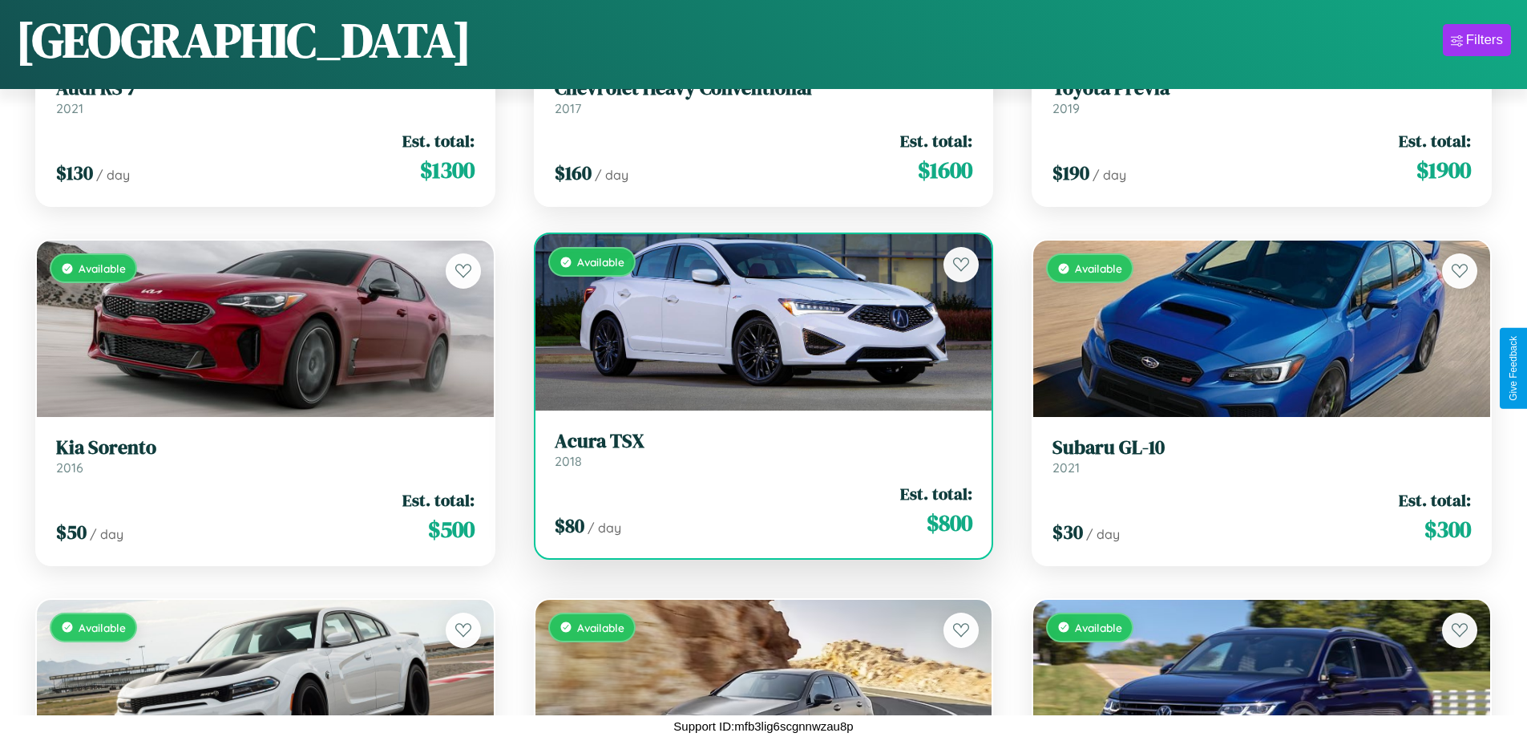
click at [757, 449] on h3 "Acura TSX" at bounding box center [764, 441] width 418 height 23
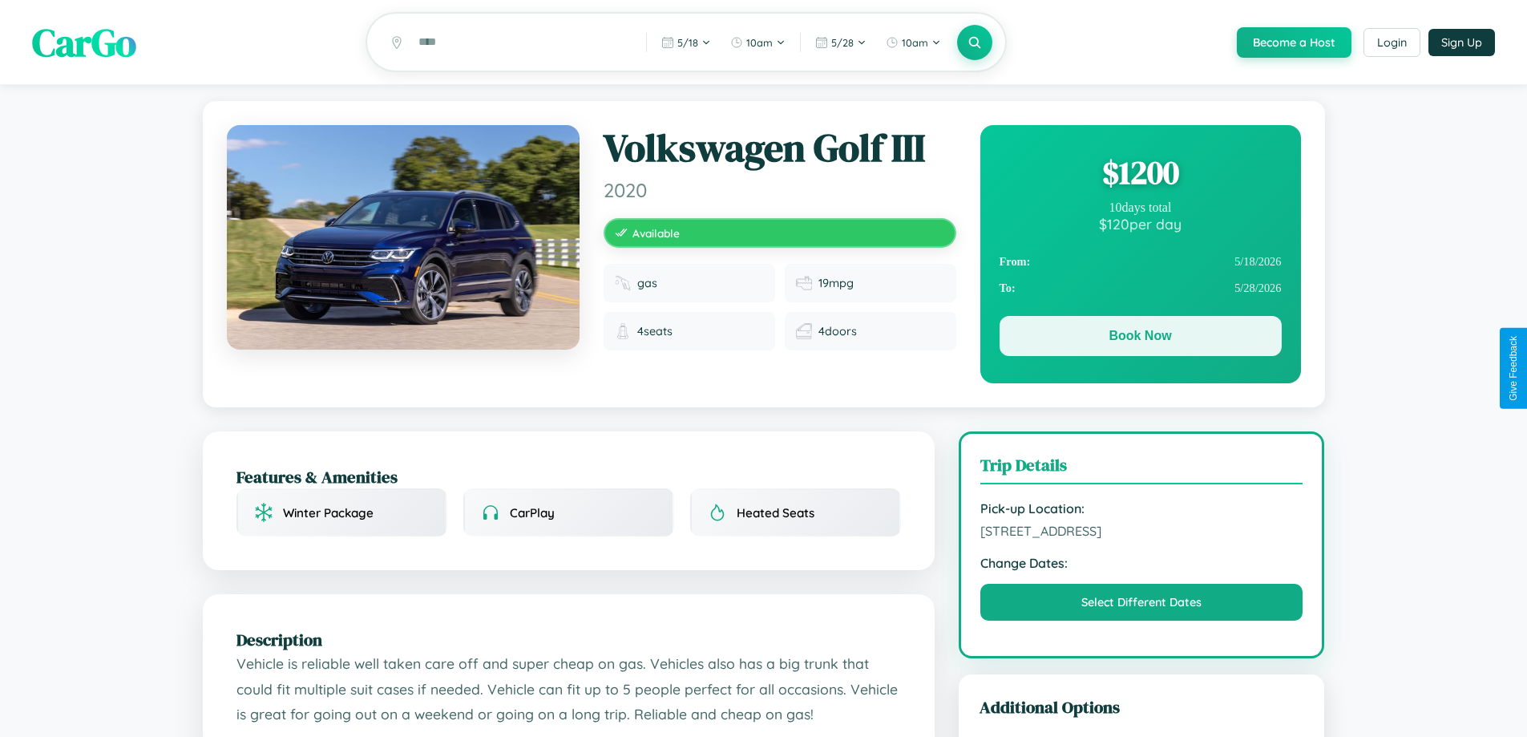
click at [1140, 339] on button "Book Now" at bounding box center [1141, 336] width 282 height 40
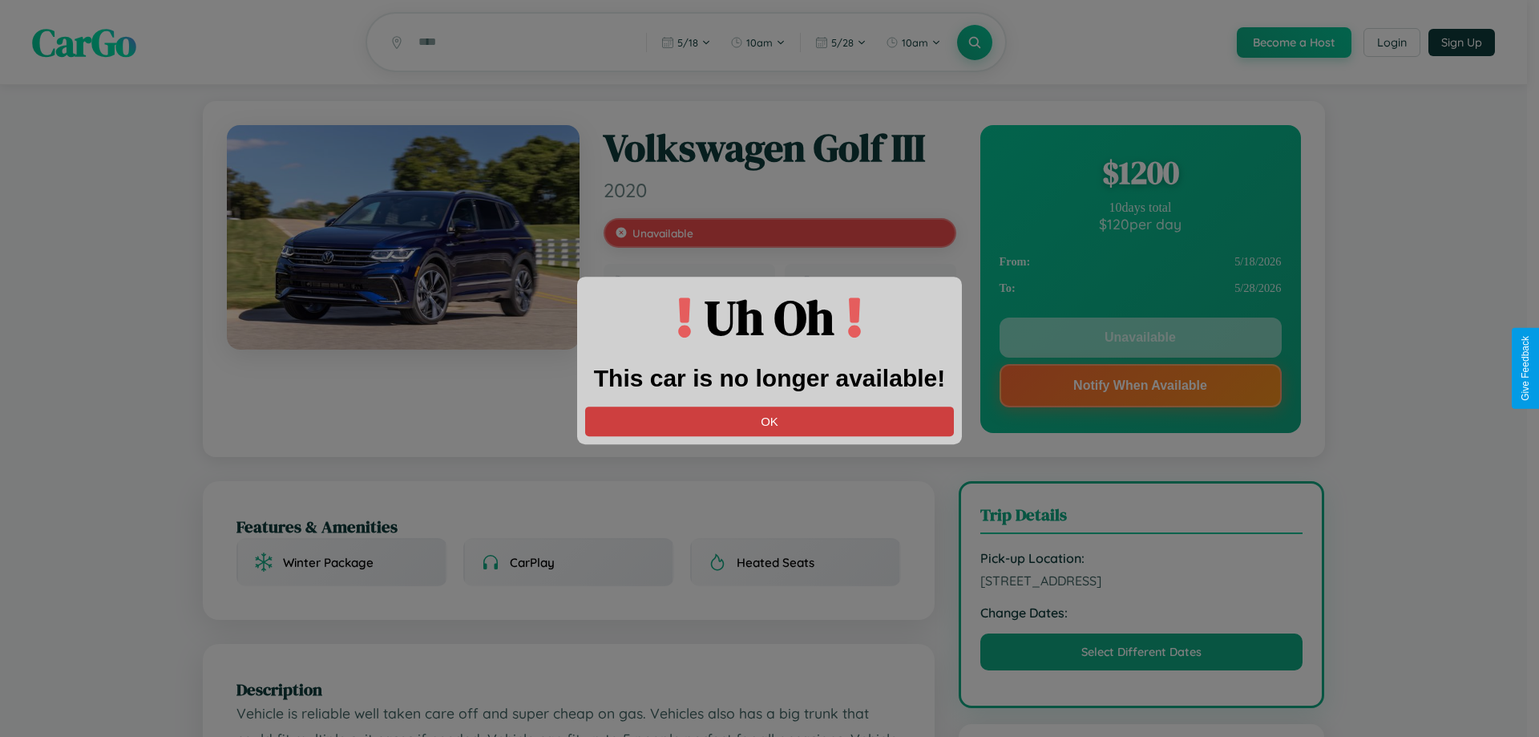
click at [769, 421] on button "OK" at bounding box center [769, 421] width 369 height 30
